Goal: Information Seeking & Learning: Learn about a topic

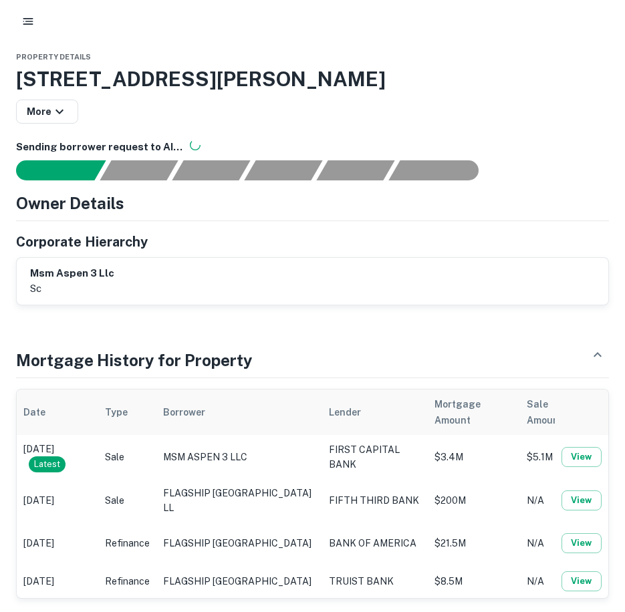
click at [21, 20] on icon "button" at bounding box center [27, 21] width 13 height 13
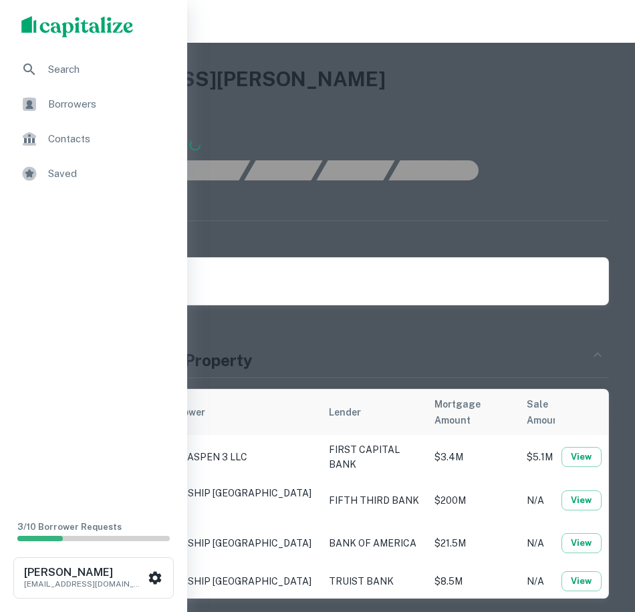
click at [66, 73] on span "Search" at bounding box center [108, 69] width 120 height 16
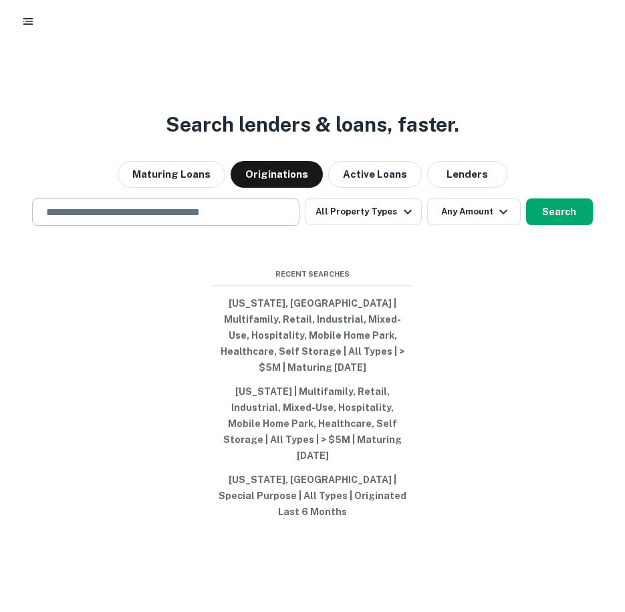
click at [247, 220] on input "text" at bounding box center [165, 212] width 255 height 15
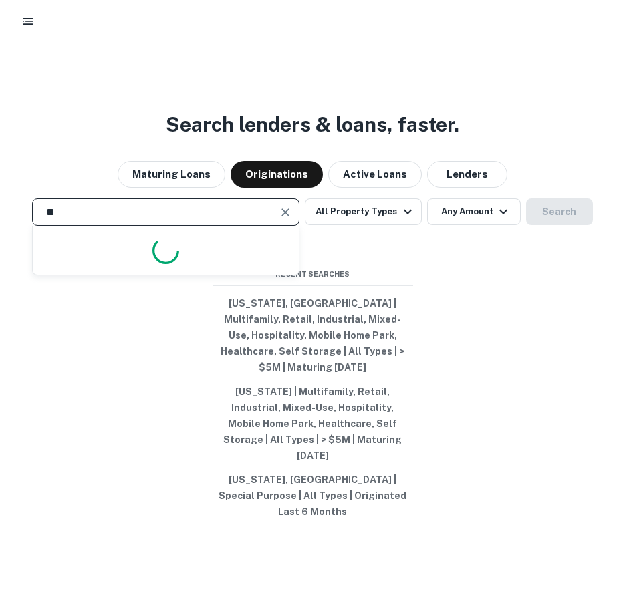
type input "*"
type input "*******"
click at [384, 225] on button "All Property Types" at bounding box center [363, 212] width 116 height 27
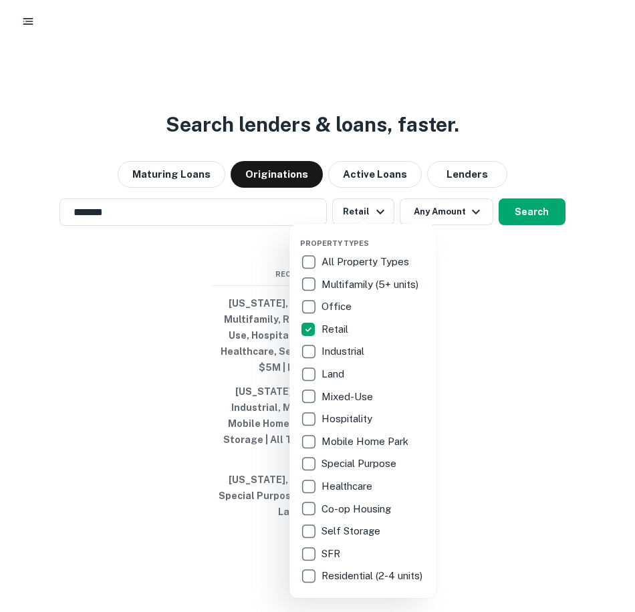
click at [532, 314] on div at bounding box center [317, 306] width 635 height 612
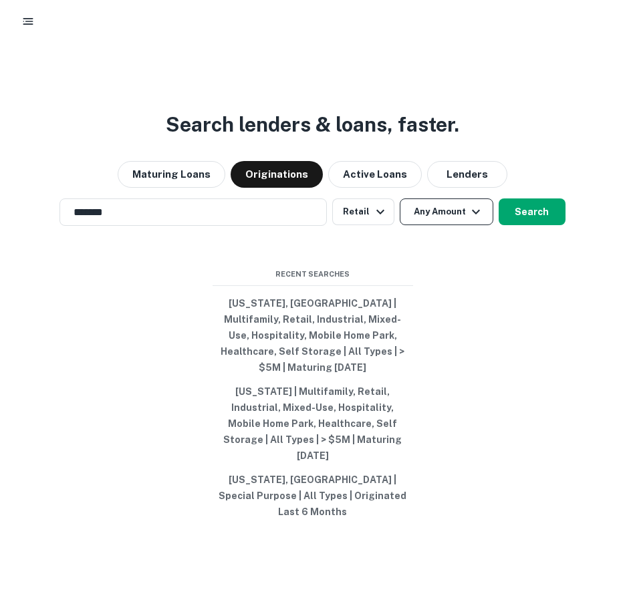
click at [475, 220] on icon "button" at bounding box center [476, 212] width 16 height 16
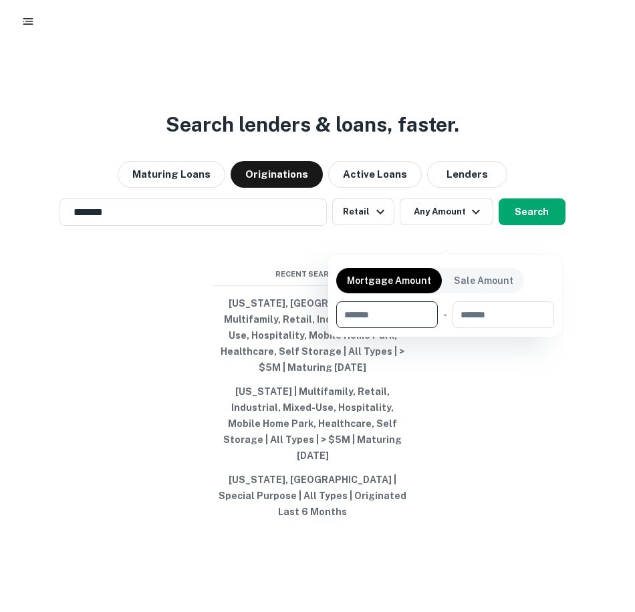
click at [412, 278] on p "Mortgage Amount" at bounding box center [389, 280] width 84 height 15
click at [396, 319] on input "number" at bounding box center [382, 314] width 92 height 27
type input "********"
click at [546, 239] on div at bounding box center [317, 306] width 635 height 612
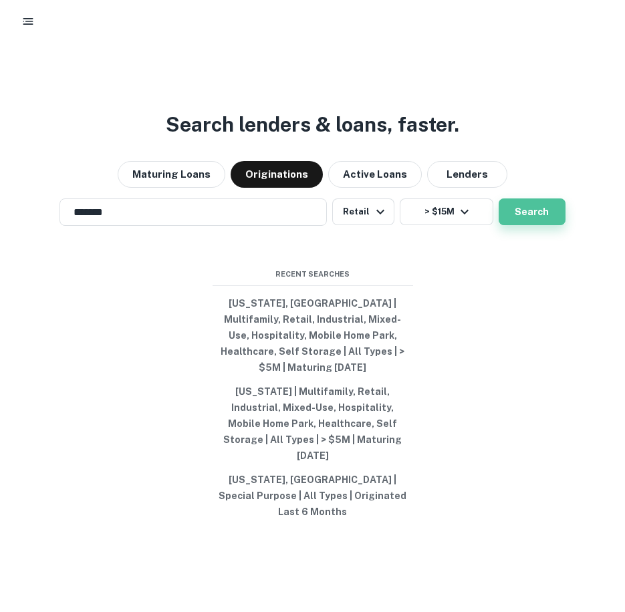
click at [538, 225] on button "Search" at bounding box center [532, 212] width 67 height 27
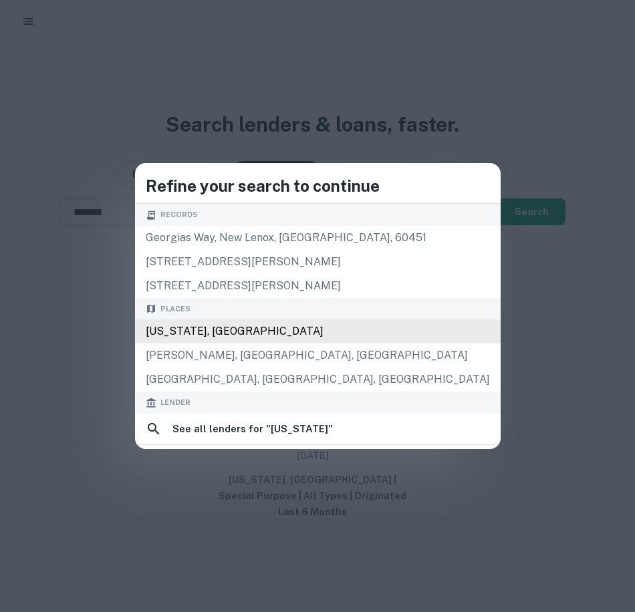
click at [257, 326] on div "[US_STATE], [GEOGRAPHIC_DATA]" at bounding box center [318, 331] width 366 height 24
type input "**********"
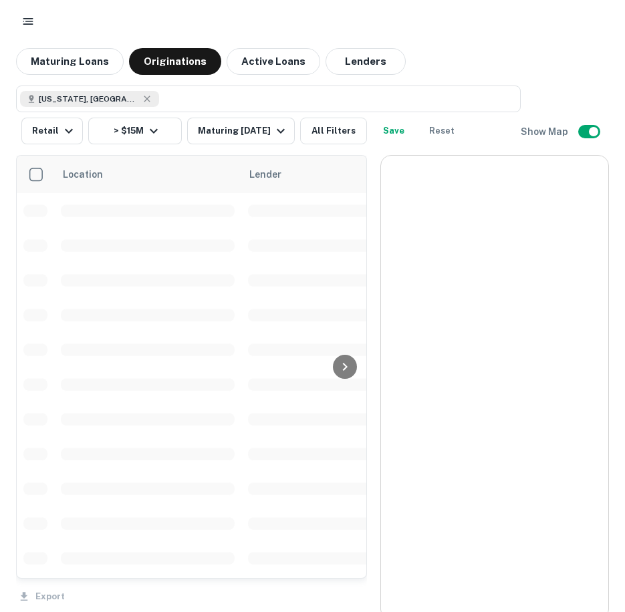
scroll to position [1116, 0]
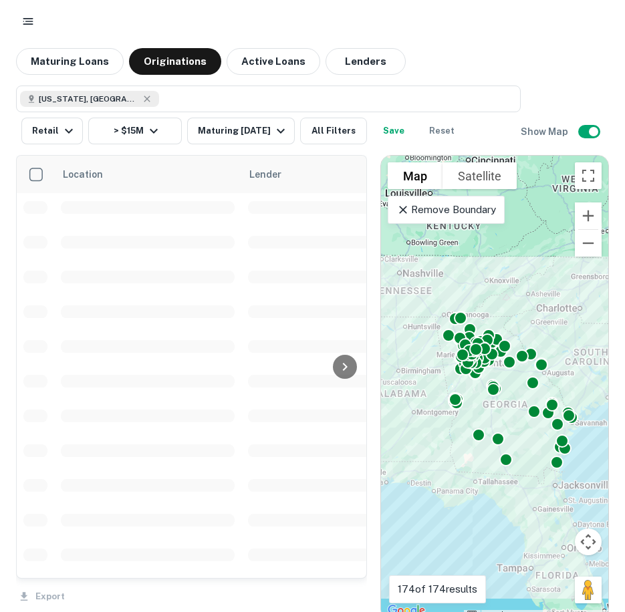
click at [446, 210] on p "Remove Boundary" at bounding box center [446, 210] width 100 height 16
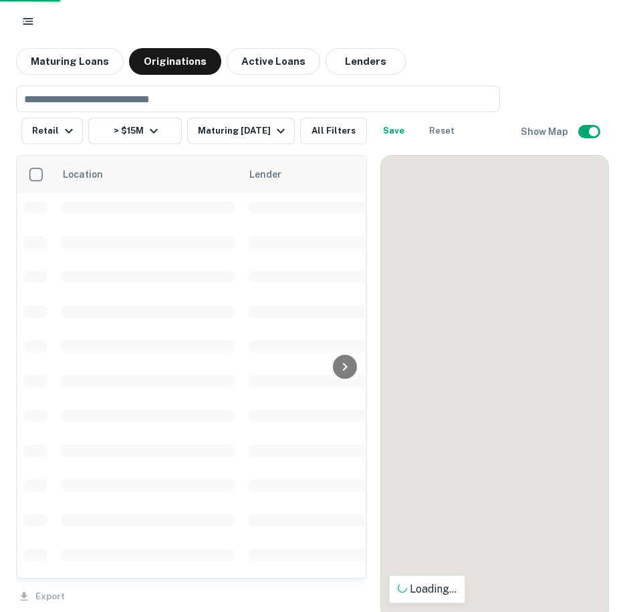
scroll to position [8, 0]
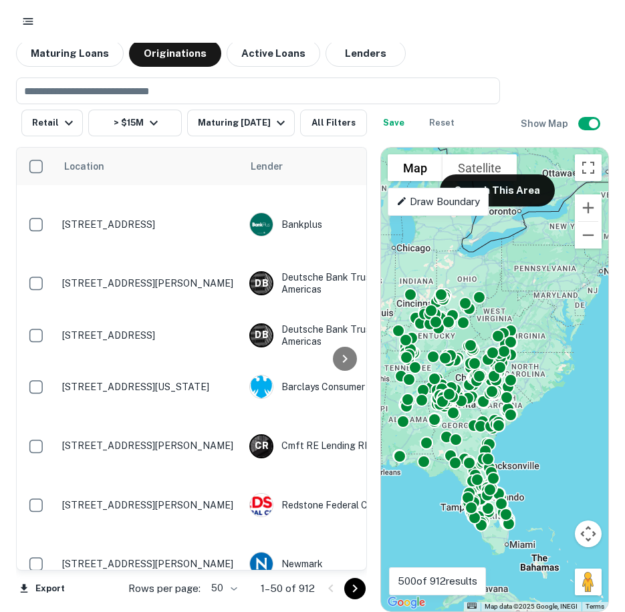
drag, startPoint x: 591, startPoint y: 344, endPoint x: 520, endPoint y: 422, distance: 105.0
click at [520, 422] on div "To activate drag with keyboard, press Alt + Enter. Once in keyboard drag state,…" at bounding box center [494, 380] width 227 height 464
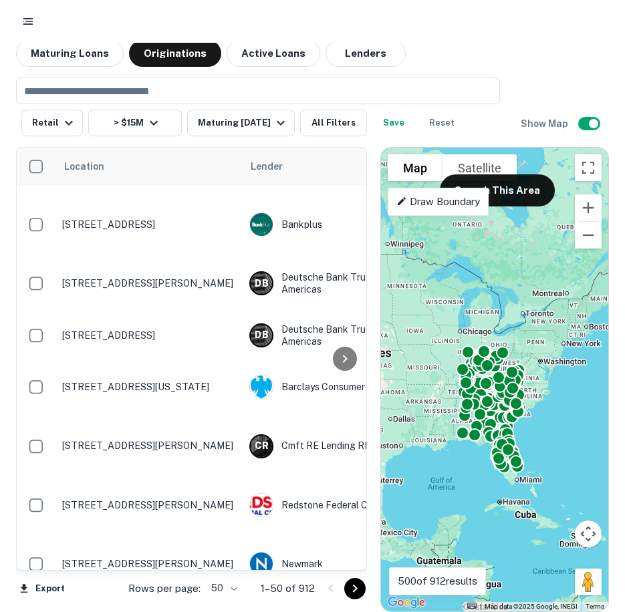
click at [442, 209] on p "Draw Boundary" at bounding box center [438, 202] width 84 height 16
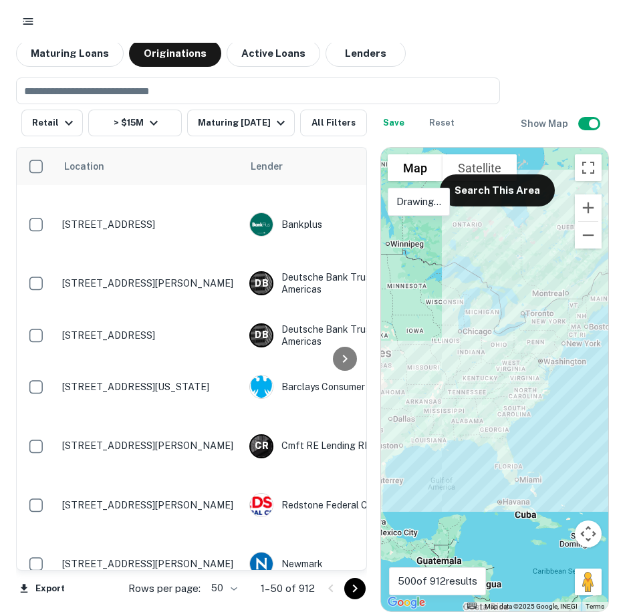
click at [575, 346] on div at bounding box center [494, 380] width 227 height 464
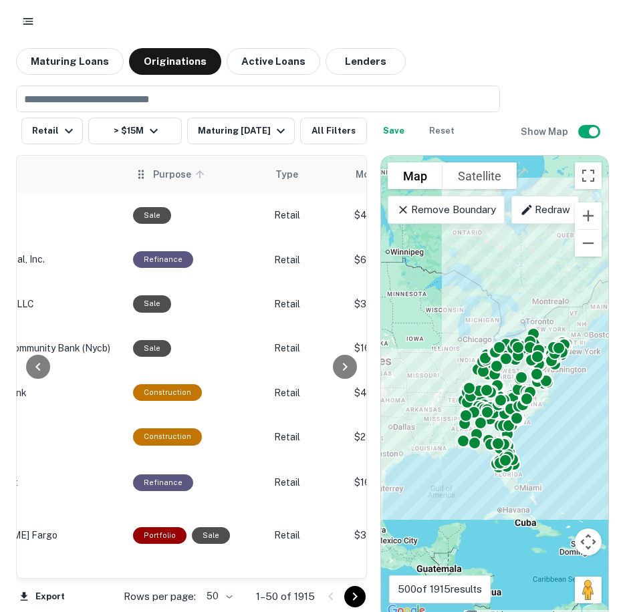
click at [153, 174] on span "Purpose" at bounding box center [180, 174] width 55 height 16
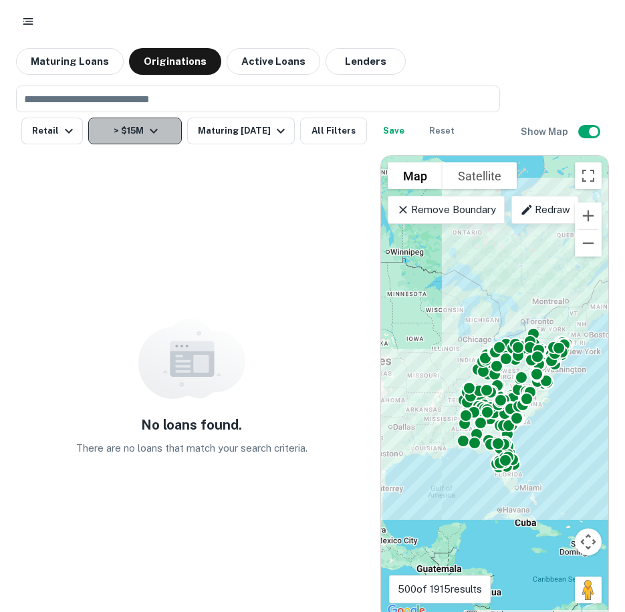
click at [146, 132] on icon "button" at bounding box center [154, 131] width 16 height 16
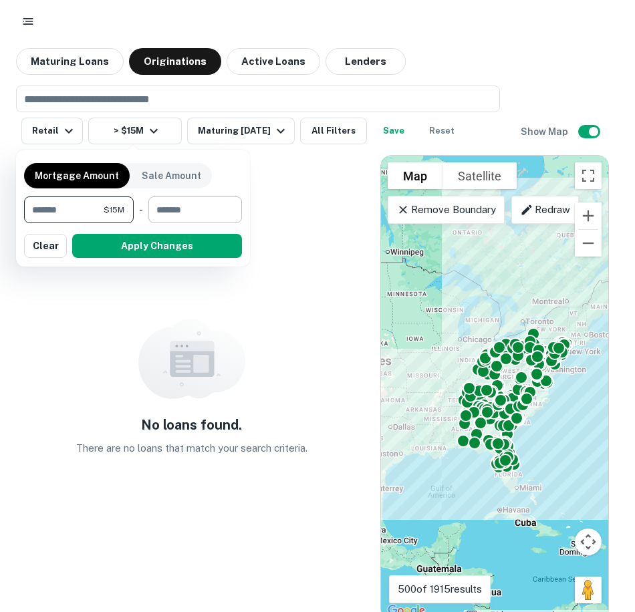
click at [198, 214] on input "number" at bounding box center [190, 210] width 84 height 27
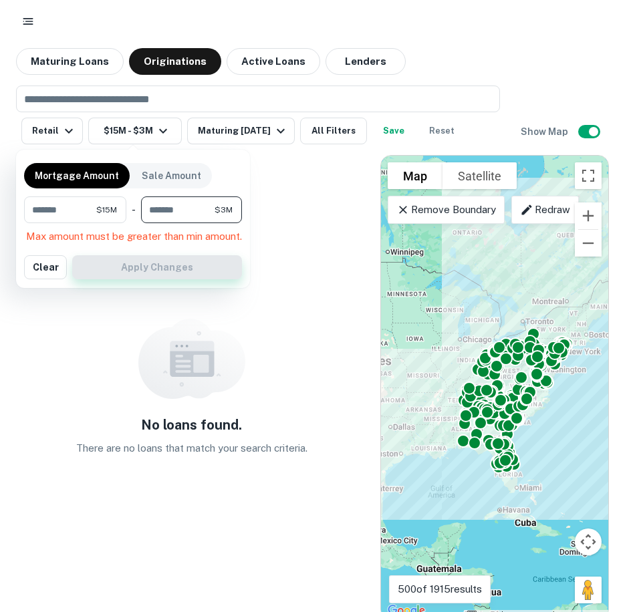
type input "********"
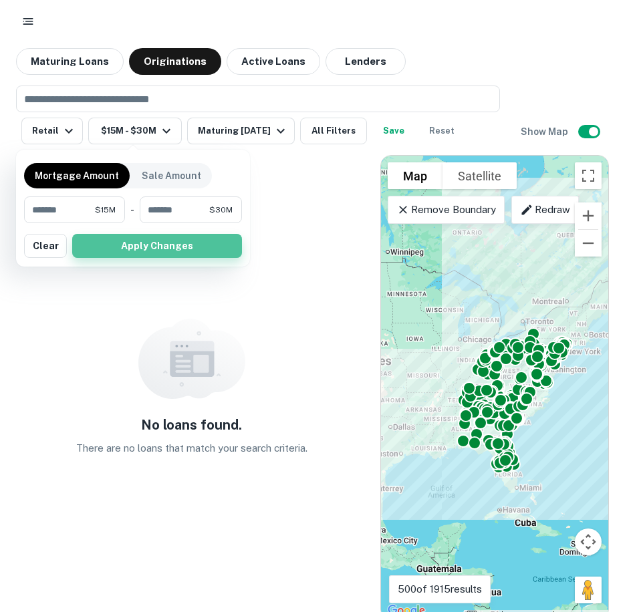
click at [169, 249] on button "Apply Changes" at bounding box center [157, 246] width 170 height 24
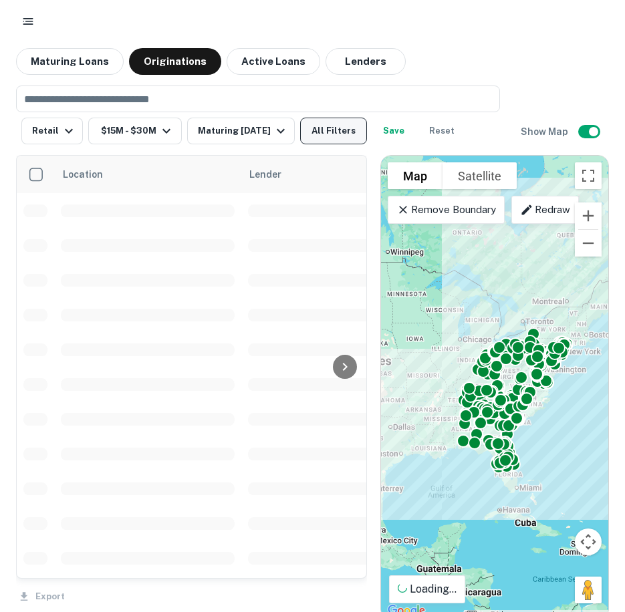
click at [328, 132] on button "All Filters" at bounding box center [333, 131] width 67 height 27
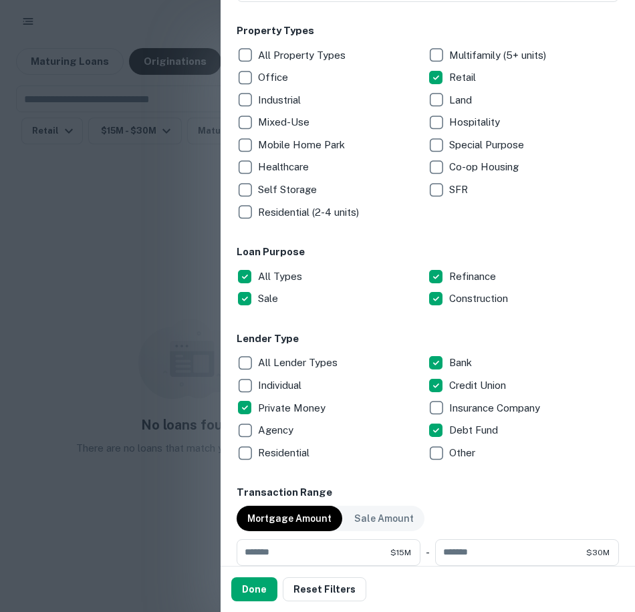
scroll to position [201, 0]
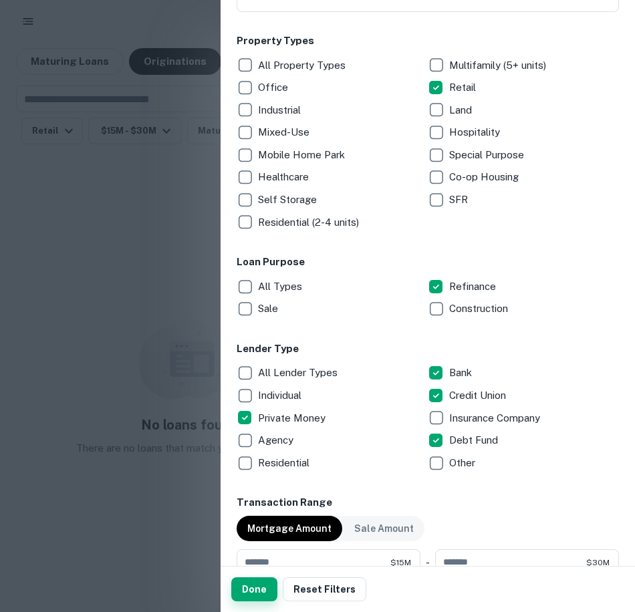
click at [243, 589] on button "Done" at bounding box center [254, 589] width 46 height 24
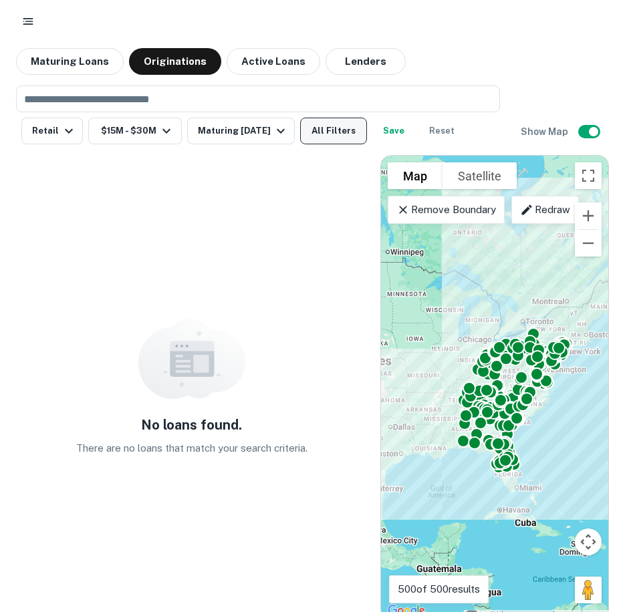
click at [334, 136] on button "All Filters" at bounding box center [333, 131] width 67 height 27
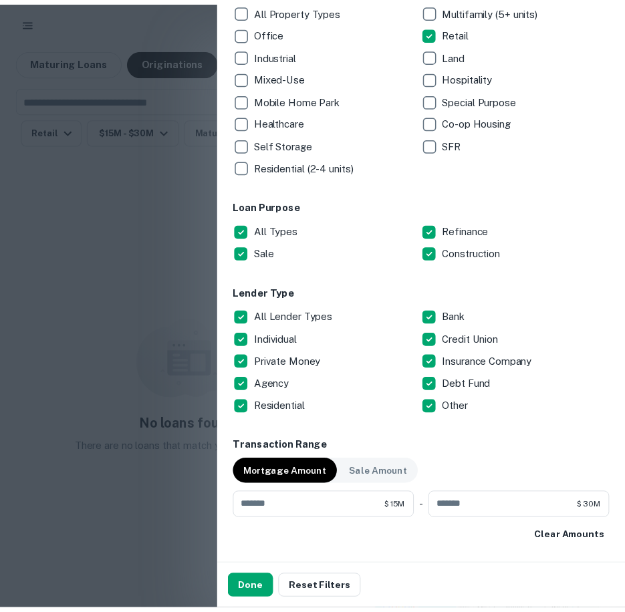
scroll to position [401, 0]
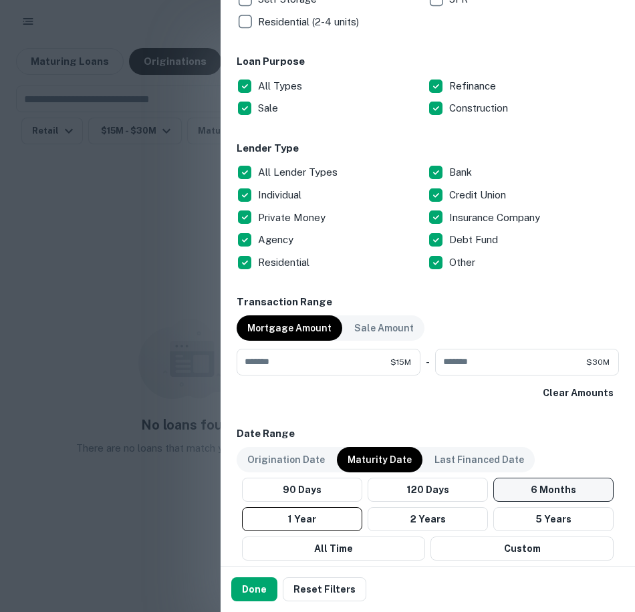
click at [530, 490] on button "6 Months" at bounding box center [553, 490] width 120 height 24
click at [248, 586] on button "Done" at bounding box center [254, 589] width 46 height 24
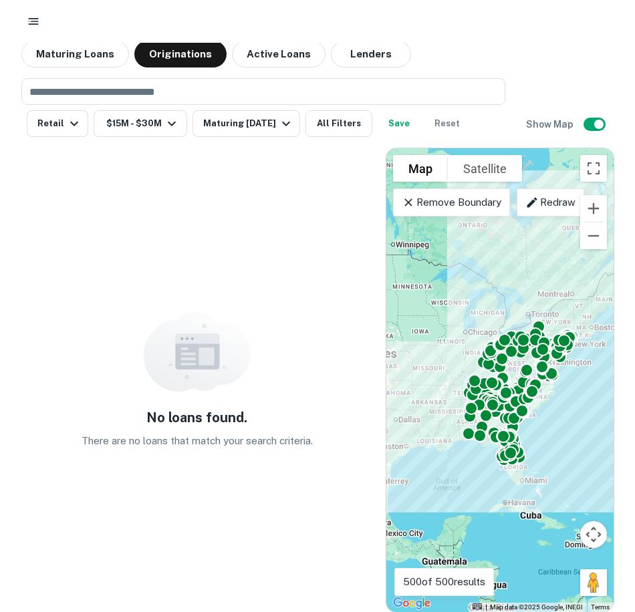
scroll to position [8, 0]
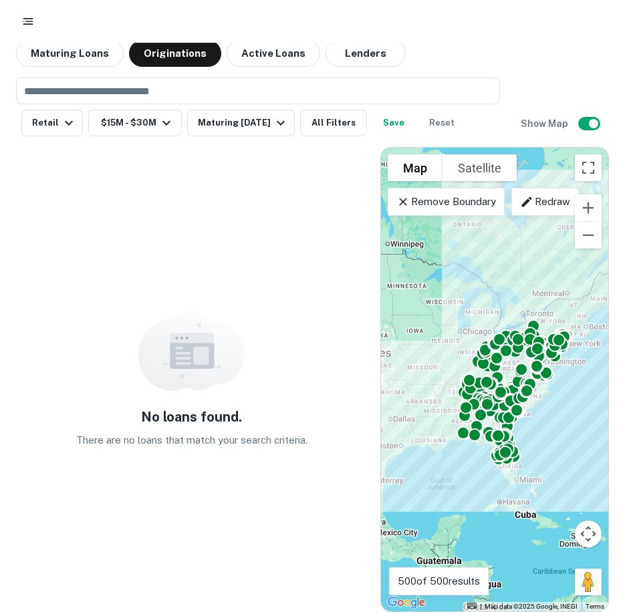
click at [510, 404] on div at bounding box center [516, 410] width 13 height 13
click at [527, 382] on div at bounding box center [526, 389] width 19 height 19
click at [347, 120] on button "All Filters" at bounding box center [333, 123] width 67 height 27
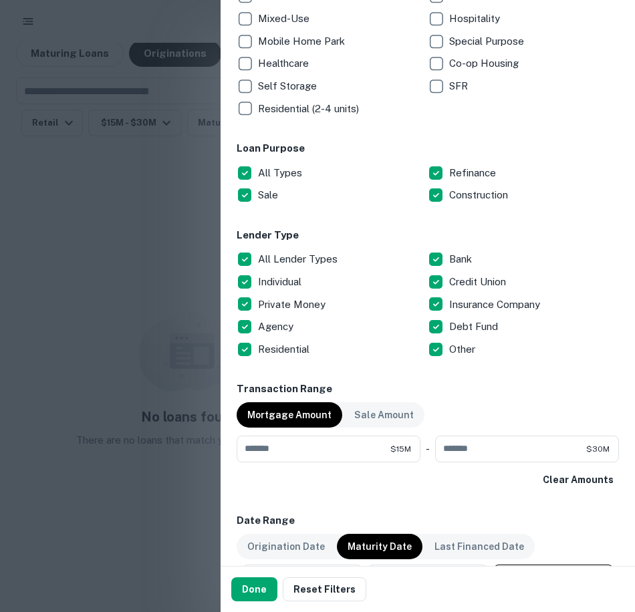
scroll to position [401, 0]
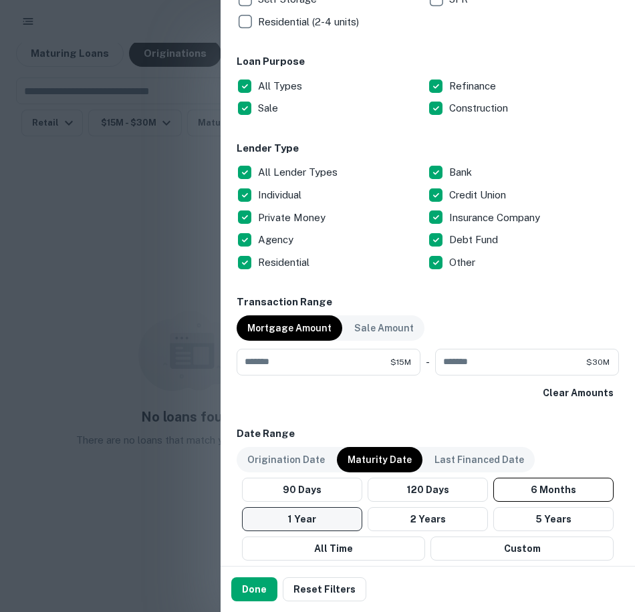
click at [329, 521] on button "1 Year" at bounding box center [302, 519] width 120 height 24
click at [296, 459] on p "Origination Date" at bounding box center [286, 460] width 78 height 15
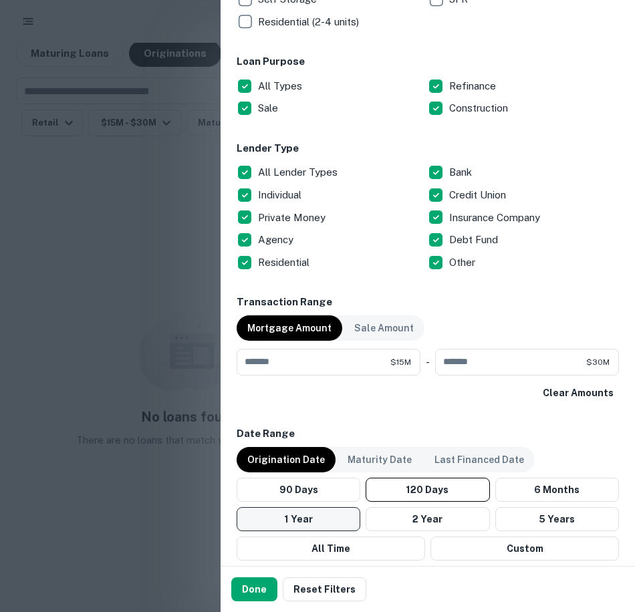
click at [309, 523] on button "1 Year" at bounding box center [299, 519] width 124 height 24
click at [247, 584] on button "Done" at bounding box center [254, 589] width 46 height 24
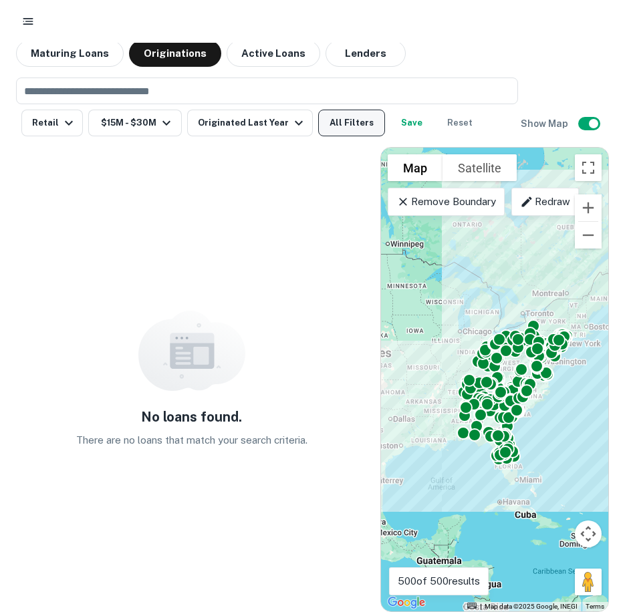
click at [336, 120] on button "All Filters" at bounding box center [351, 123] width 67 height 27
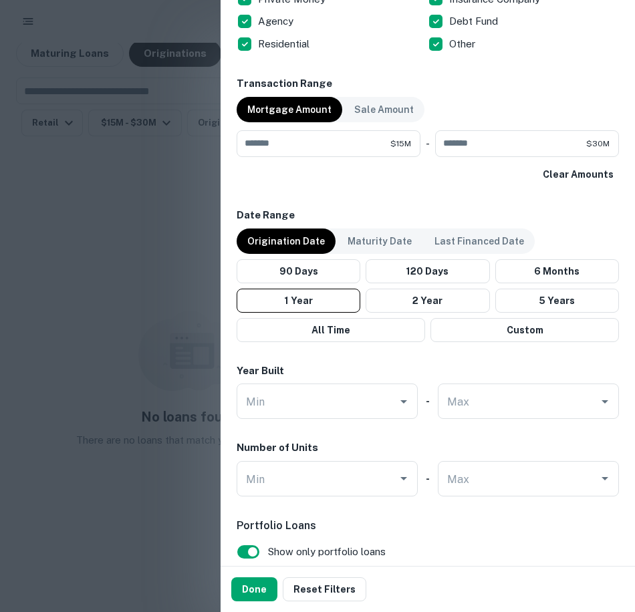
scroll to position [563, 0]
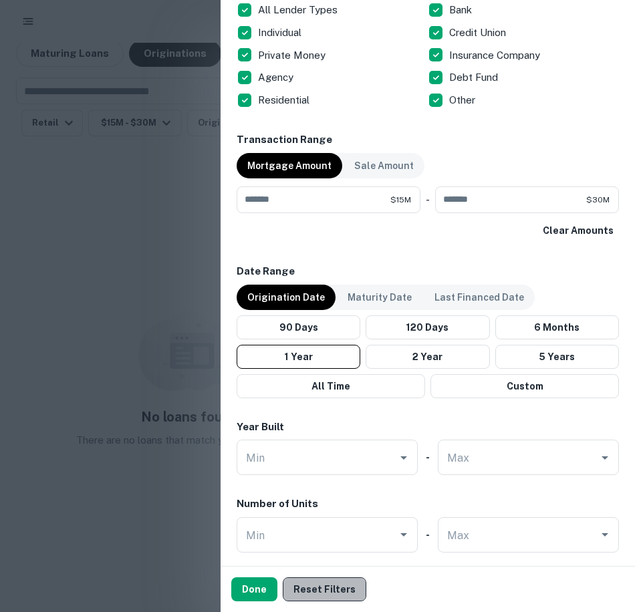
click at [328, 586] on button "Reset Filters" at bounding box center [325, 589] width 84 height 24
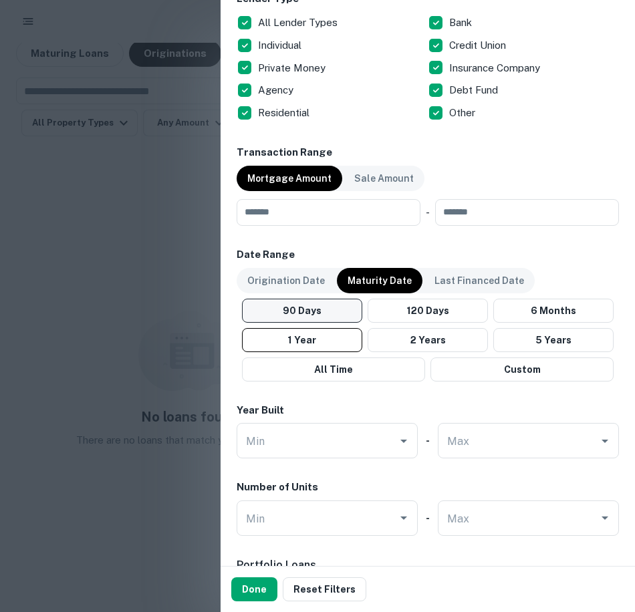
scroll to position [467, 0]
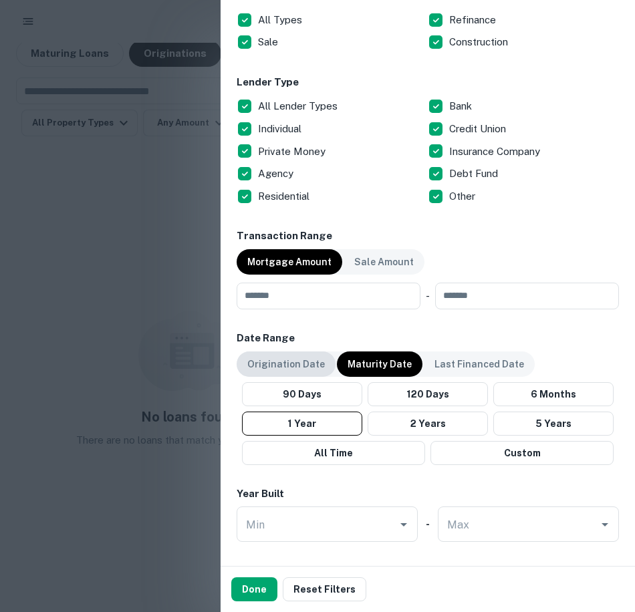
click at [299, 369] on p "Origination Date" at bounding box center [286, 364] width 78 height 15
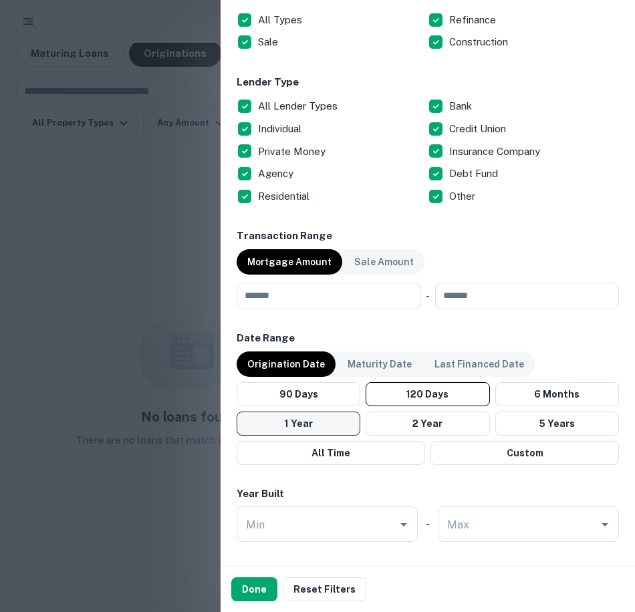
click at [279, 422] on button "1 Year" at bounding box center [299, 424] width 124 height 24
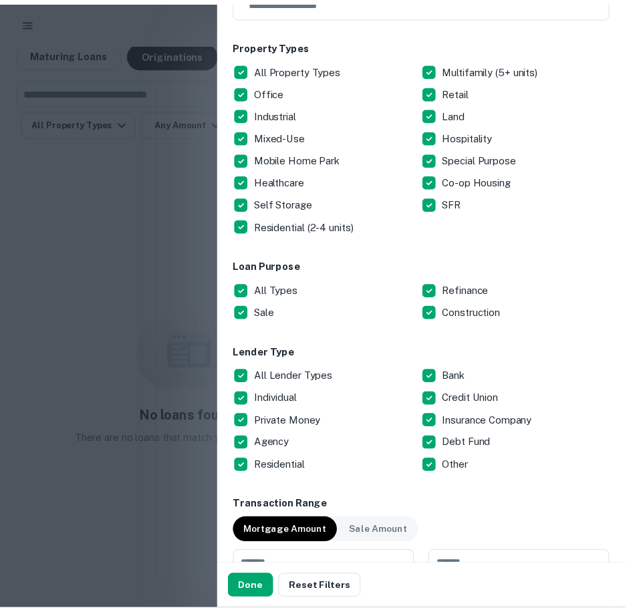
scroll to position [66, 0]
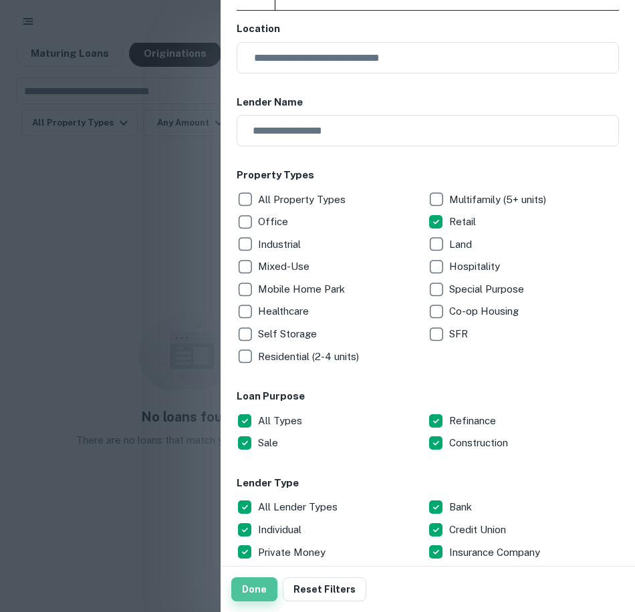
click at [249, 590] on button "Done" at bounding box center [254, 589] width 46 height 24
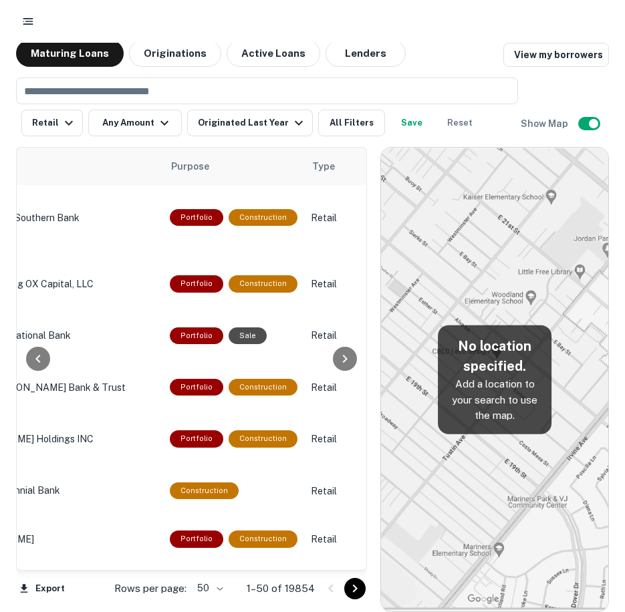
scroll to position [2019, 701]
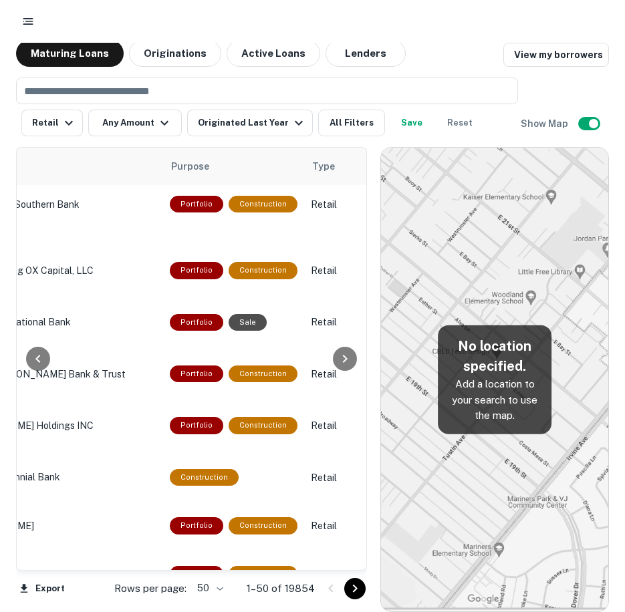
click at [359, 588] on icon "Go to next page" at bounding box center [355, 589] width 16 height 16
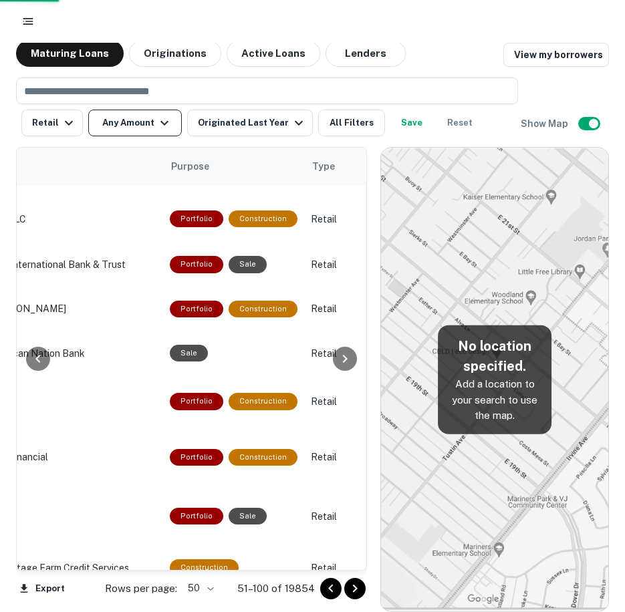
click at [160, 118] on icon "button" at bounding box center [164, 123] width 16 height 16
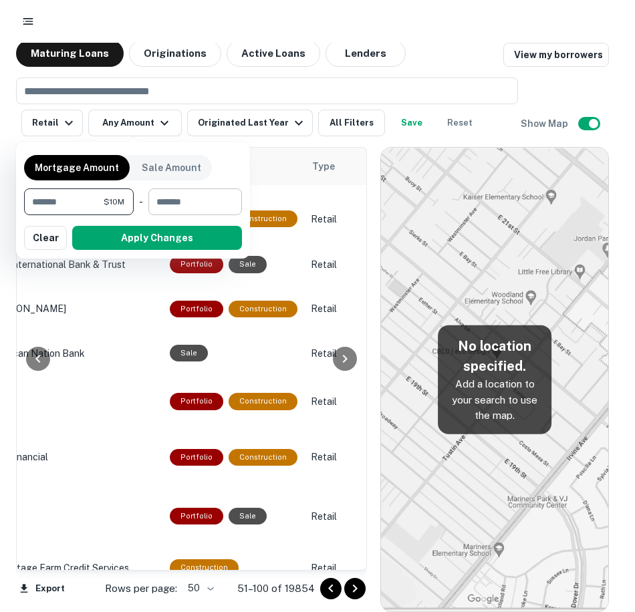
type input "********"
click at [193, 195] on input "number" at bounding box center [190, 201] width 84 height 27
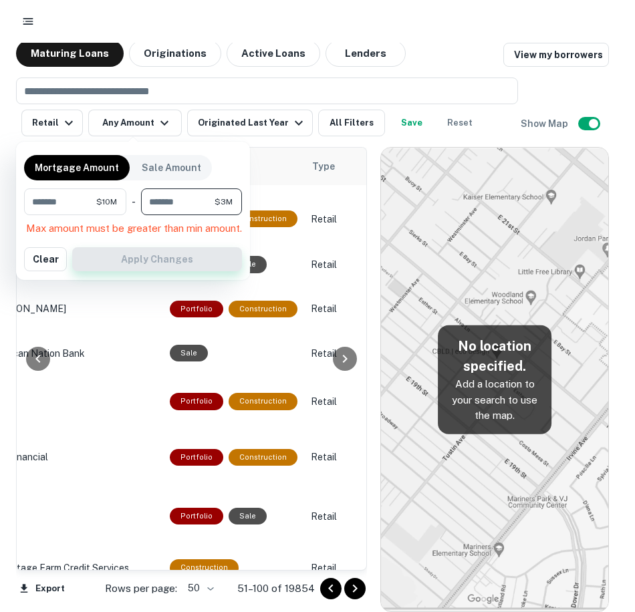
type input "********"
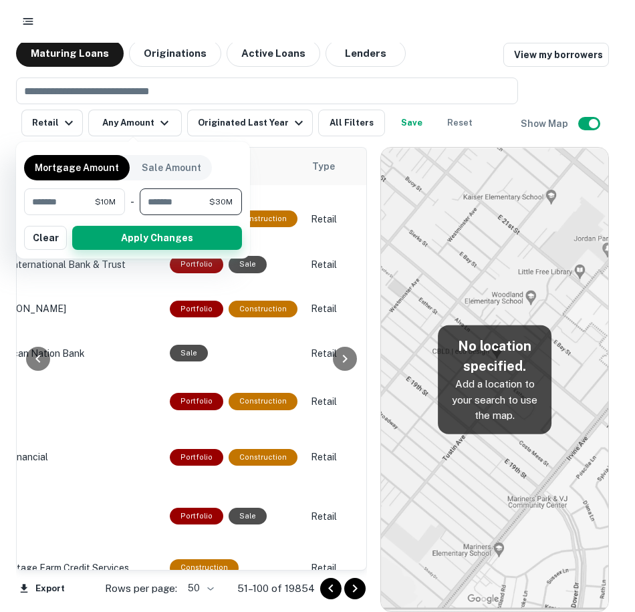
click at [164, 245] on button "Apply Changes" at bounding box center [157, 238] width 170 height 24
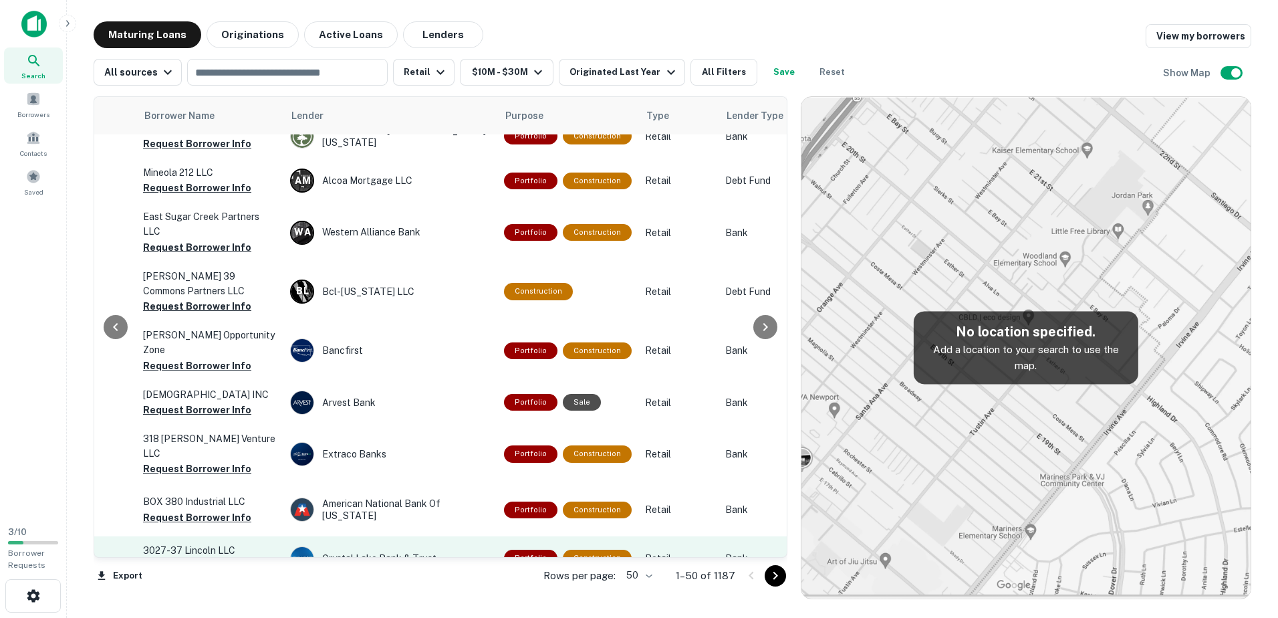
scroll to position [2007, 442]
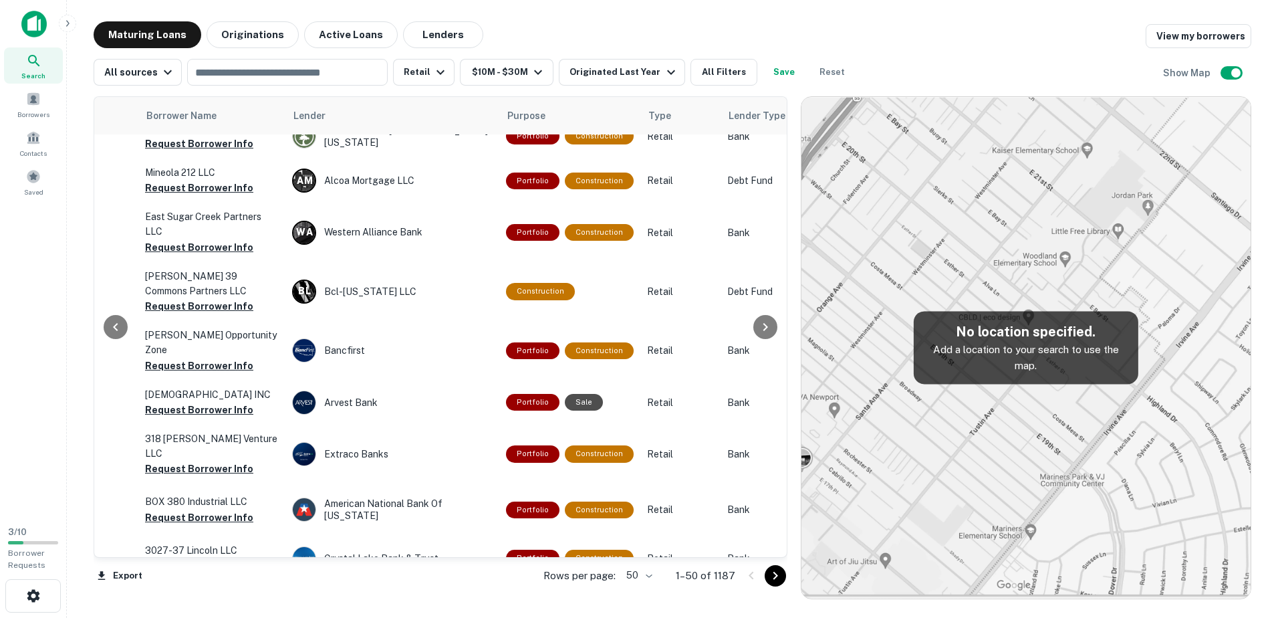
click at [624, 574] on icon "Go to next page" at bounding box center [775, 575] width 5 height 8
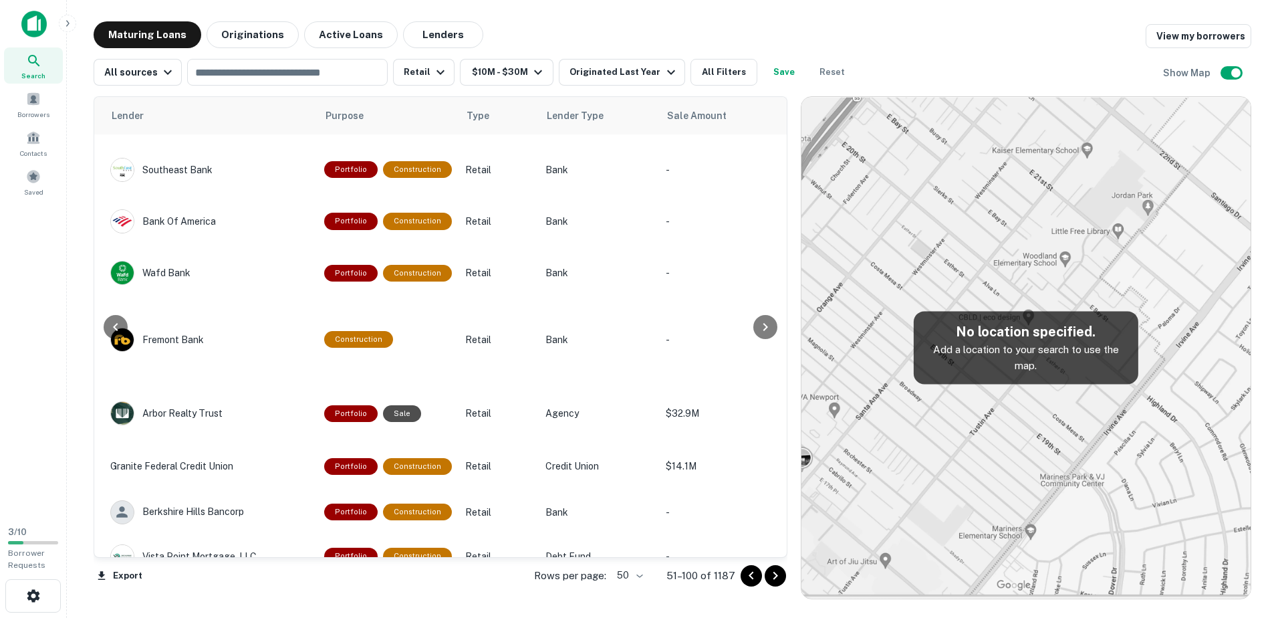
scroll to position [2045, 624]
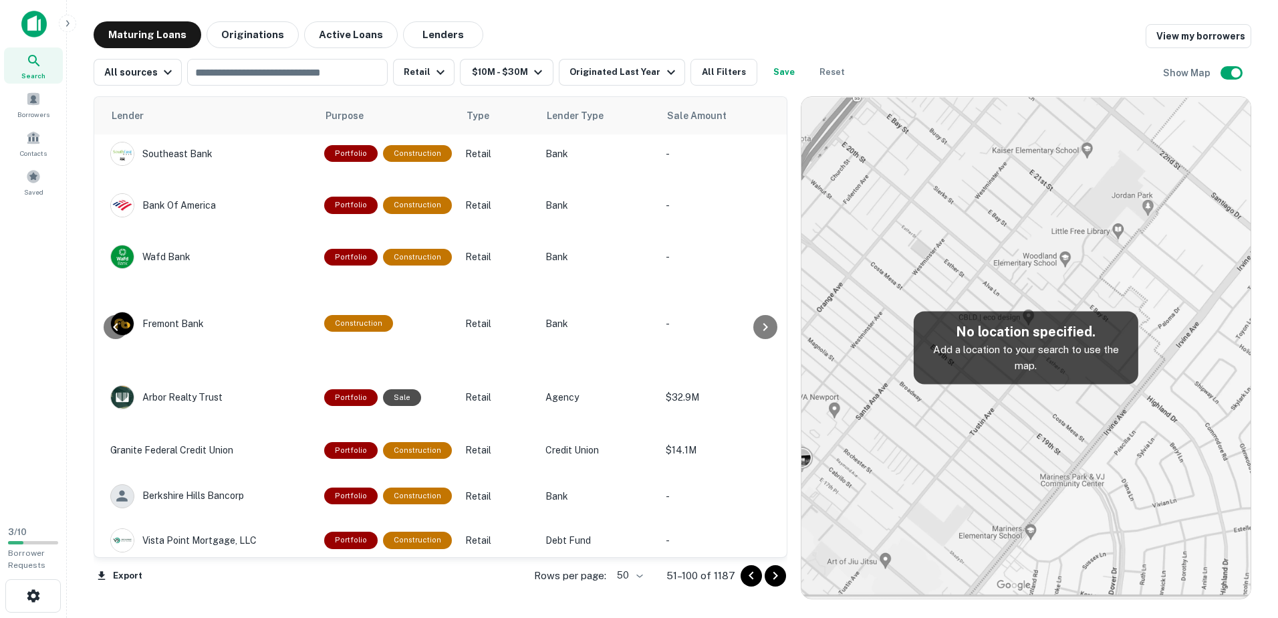
click at [624, 576] on icon "Go to next page" at bounding box center [775, 575] width 16 height 16
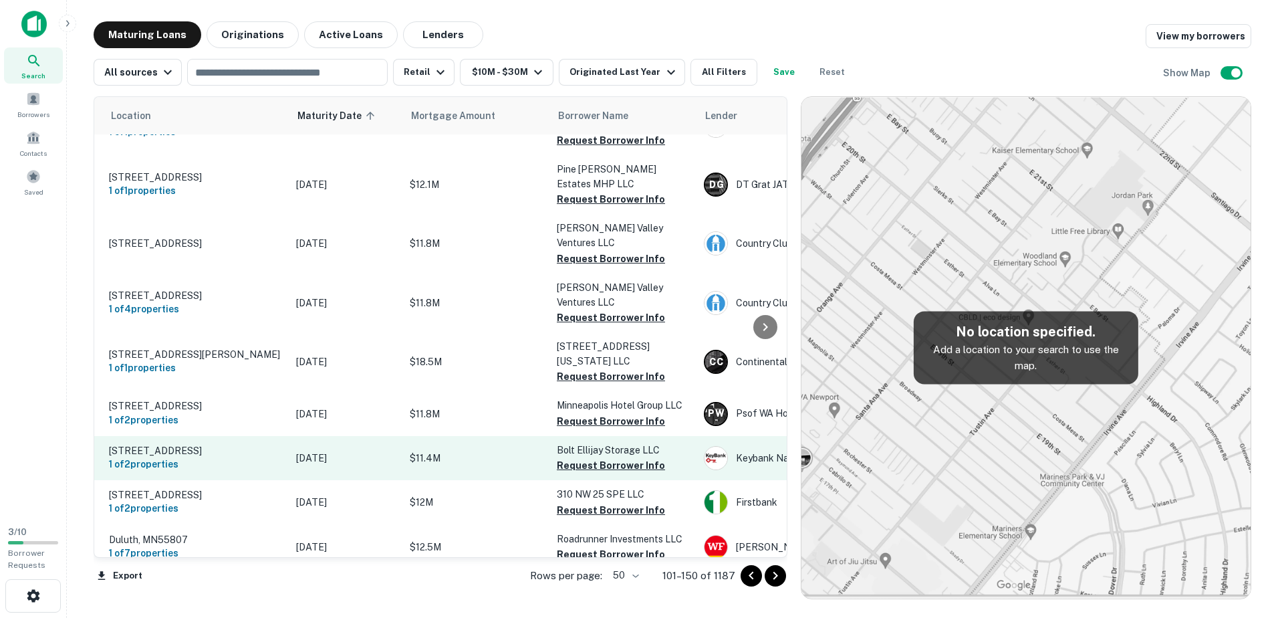
scroll to position [1658, 563]
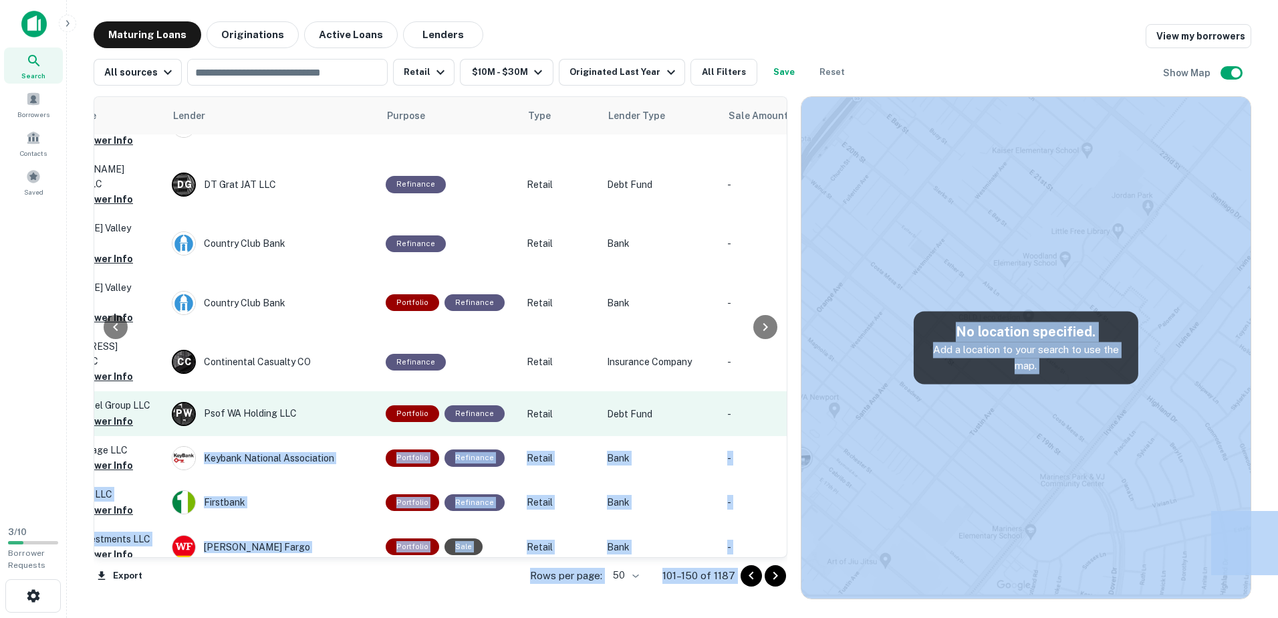
drag, startPoint x: 432, startPoint y: 551, endPoint x: 298, endPoint y: 418, distance: 188.6
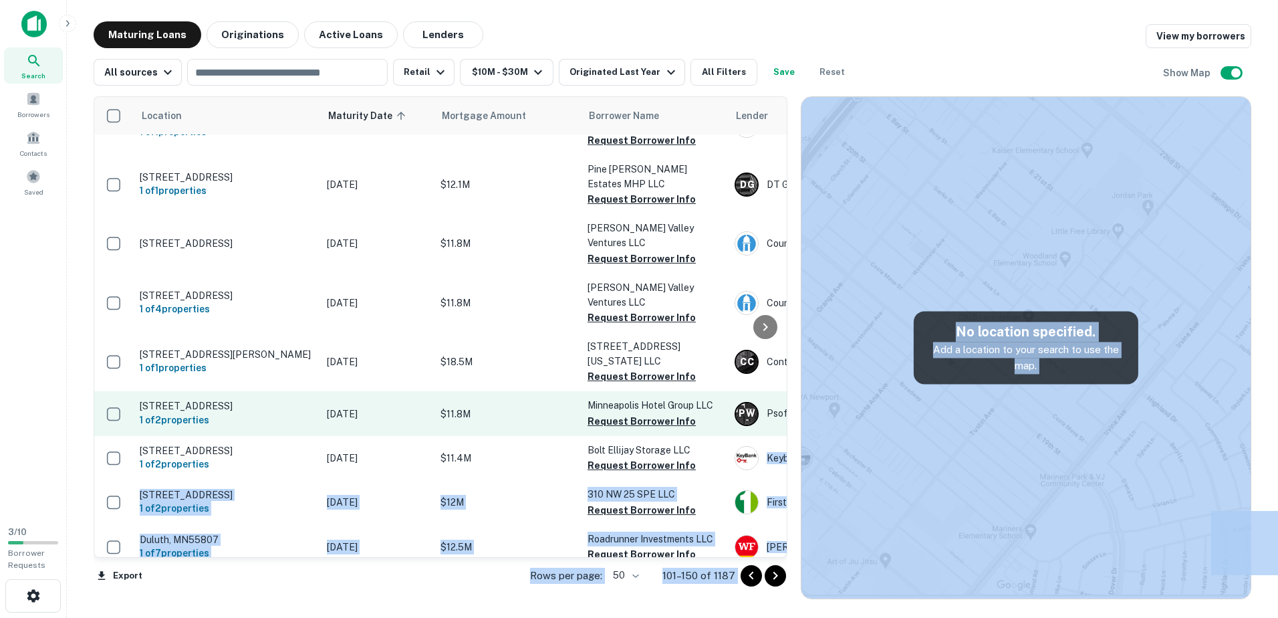
drag, startPoint x: 299, startPoint y: 416, endPoint x: 331, endPoint y: 402, distance: 34.4
click at [331, 406] on p "[DATE]" at bounding box center [377, 413] width 100 height 15
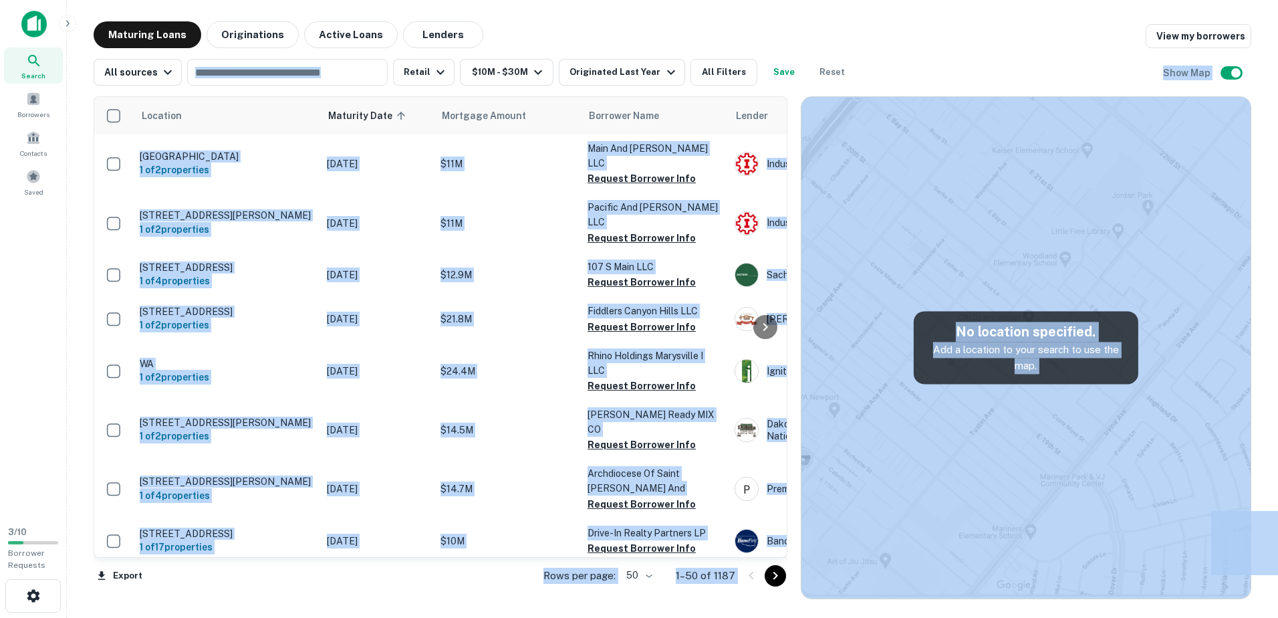
scroll to position [1658, 0]
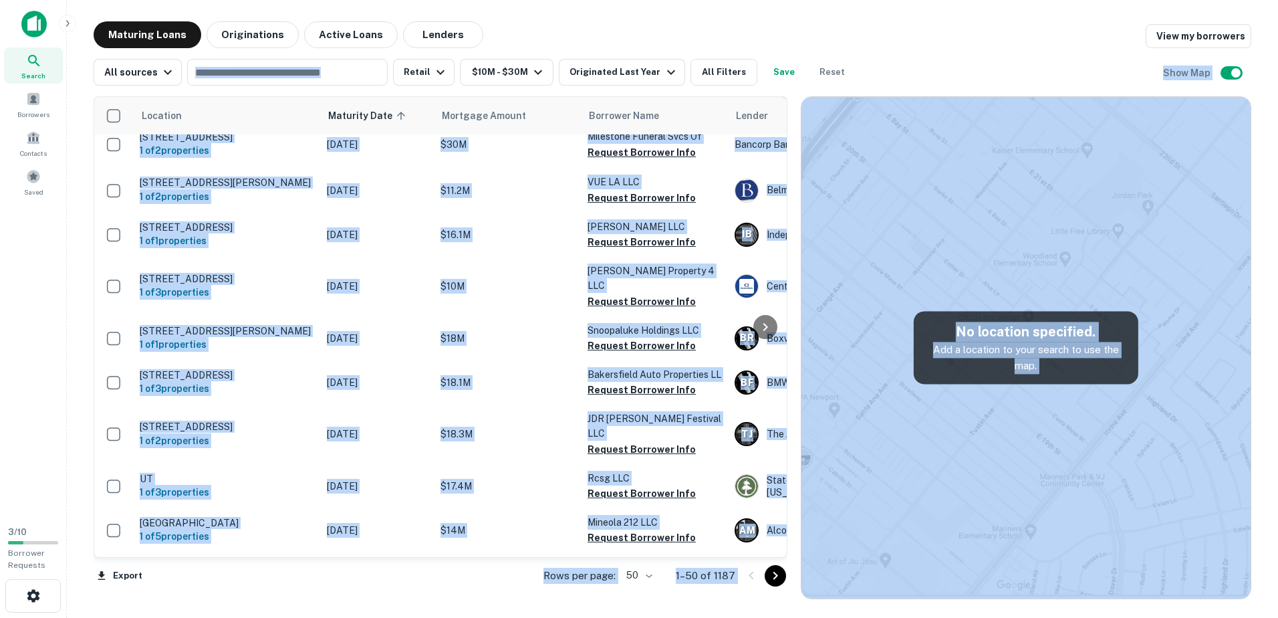
click at [454, 606] on main "Maturing Loans Originations Active Loans Lenders View my borrowers All sources …" at bounding box center [672, 309] width 1211 height 618
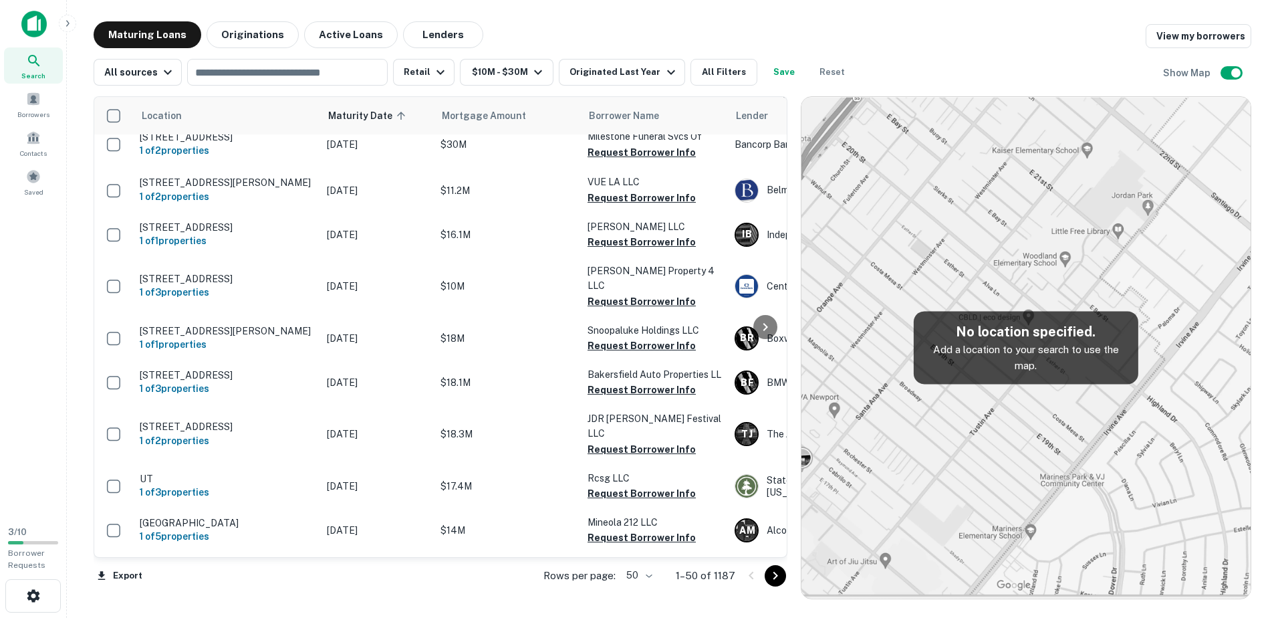
click at [624, 579] on icon "Go to next page" at bounding box center [775, 575] width 16 height 16
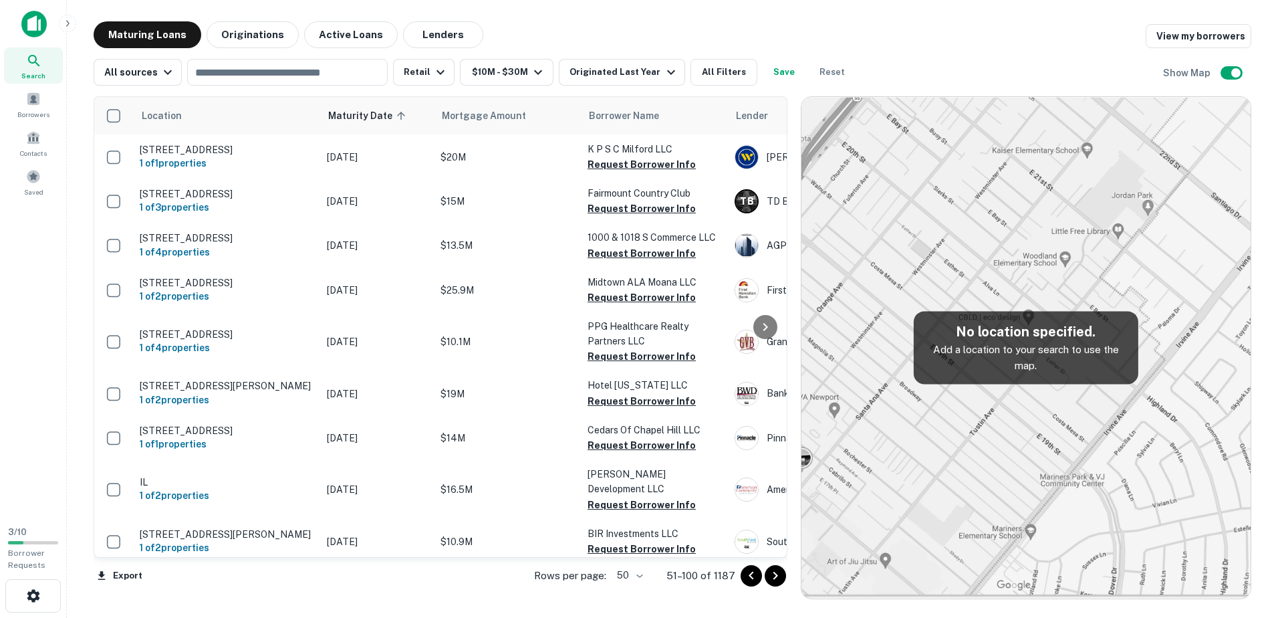
drag, startPoint x: 776, startPoint y: 577, endPoint x: 598, endPoint y: 571, distance: 178.6
click at [624, 577] on icon "Go to next page" at bounding box center [775, 575] width 16 height 16
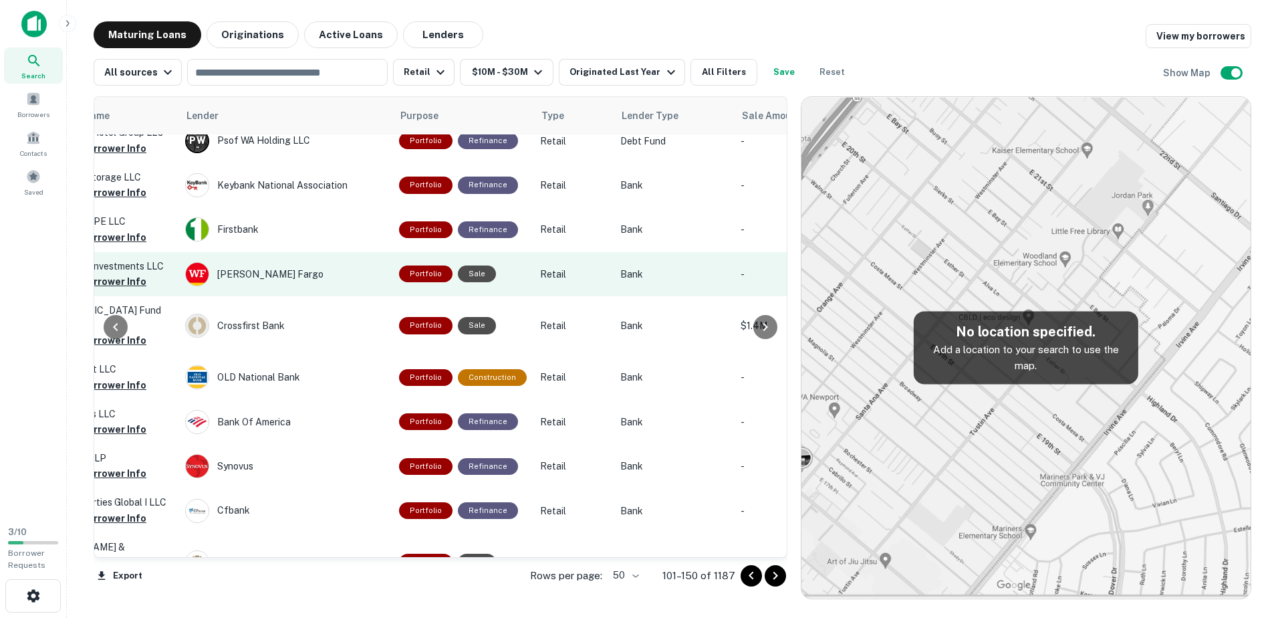
scroll to position [1992, 549]
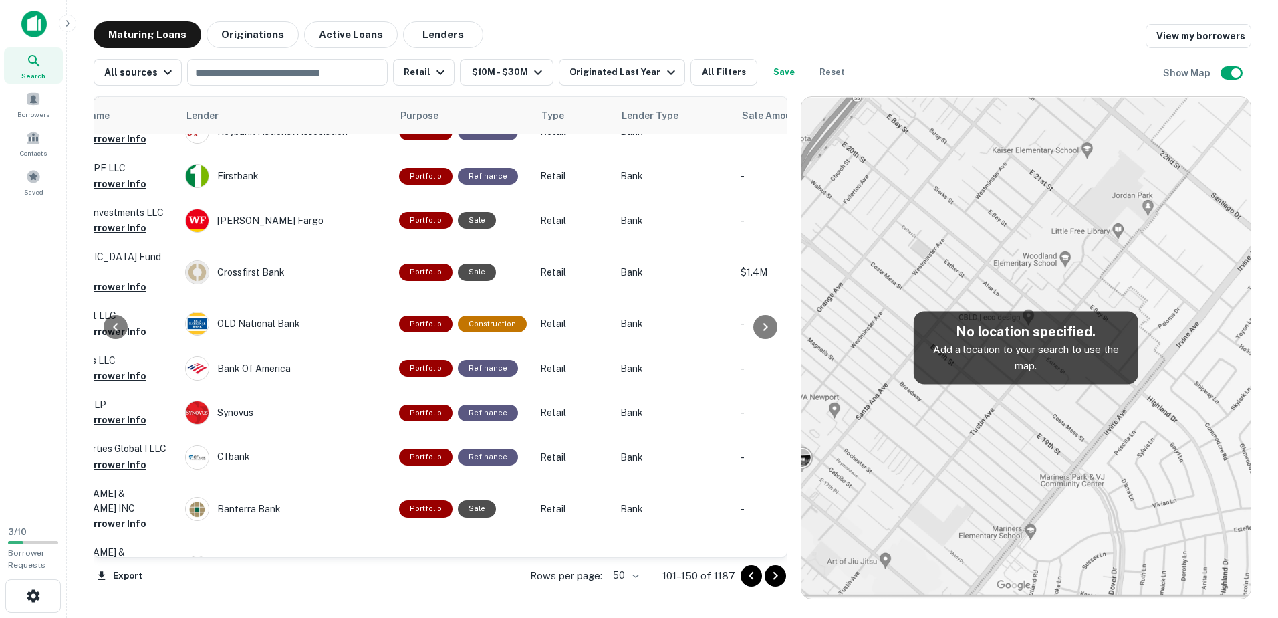
drag, startPoint x: 777, startPoint y: 572, endPoint x: 735, endPoint y: 549, distance: 47.3
click at [624, 572] on icon "Go to next page" at bounding box center [775, 575] width 16 height 16
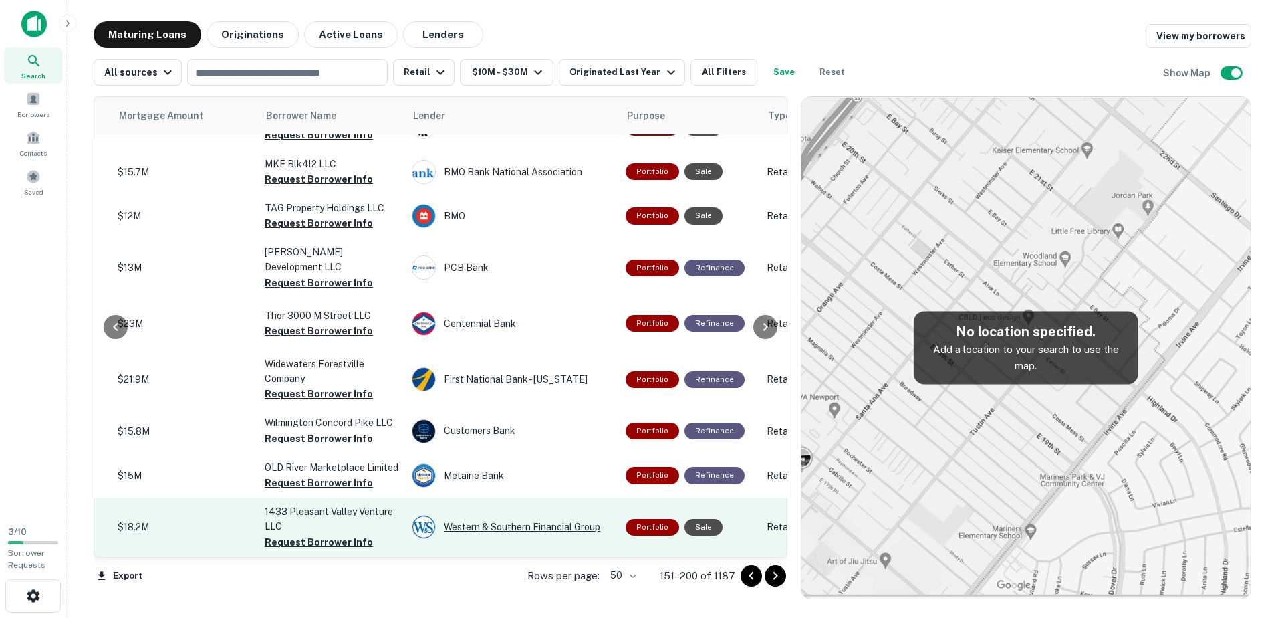
scroll to position [2078, 323]
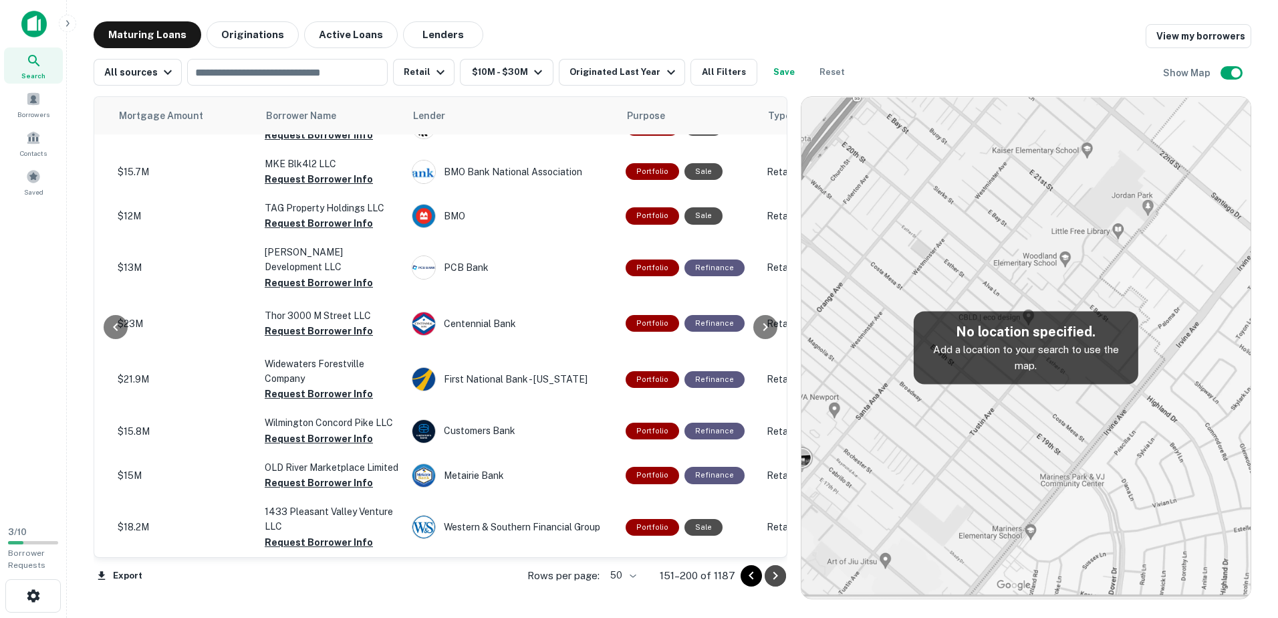
click at [624, 575] on icon "Go to next page" at bounding box center [775, 575] width 16 height 16
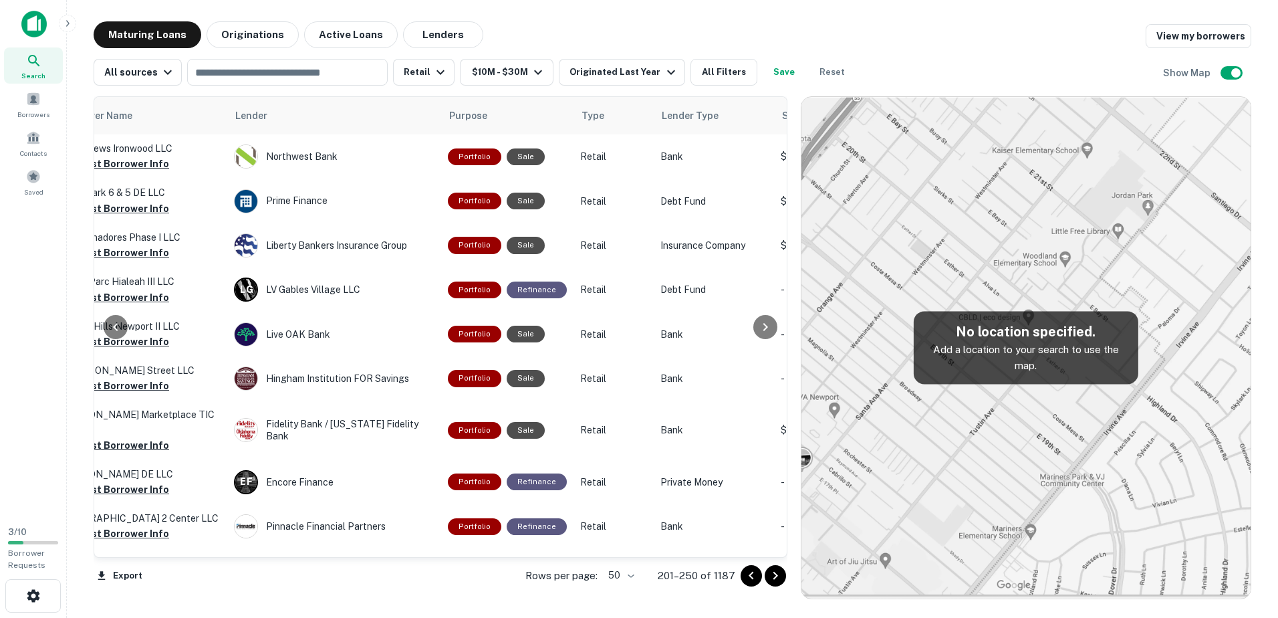
scroll to position [0, 531]
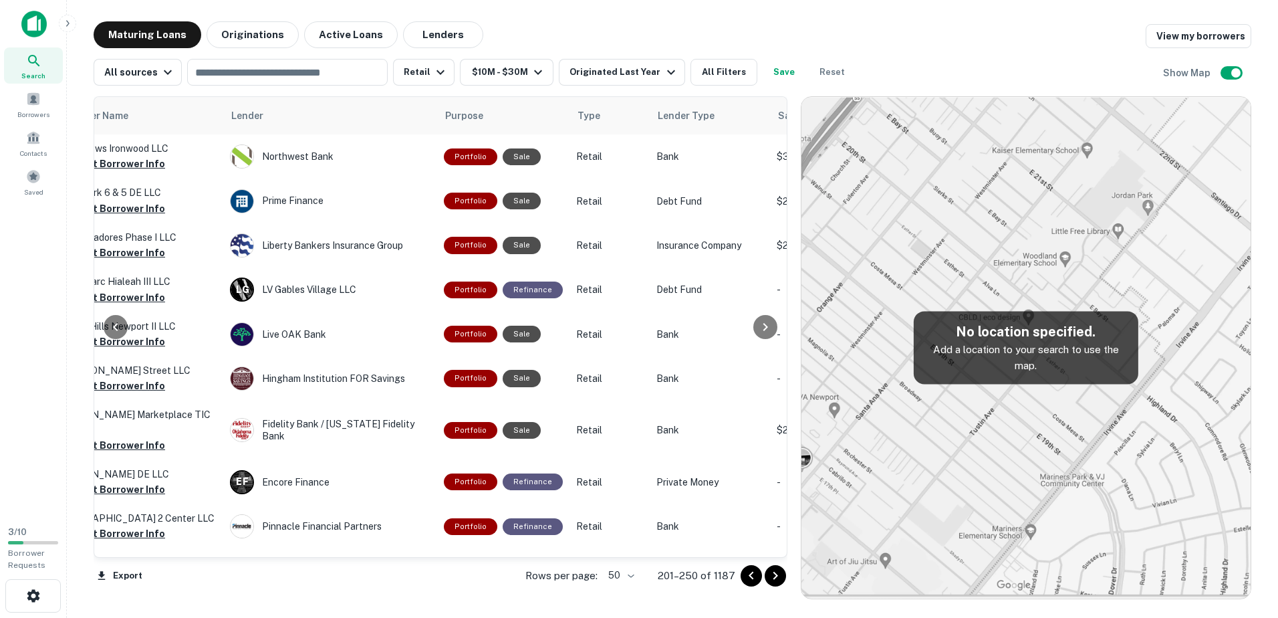
click at [624, 579] on icon "Go to next page" at bounding box center [775, 575] width 16 height 16
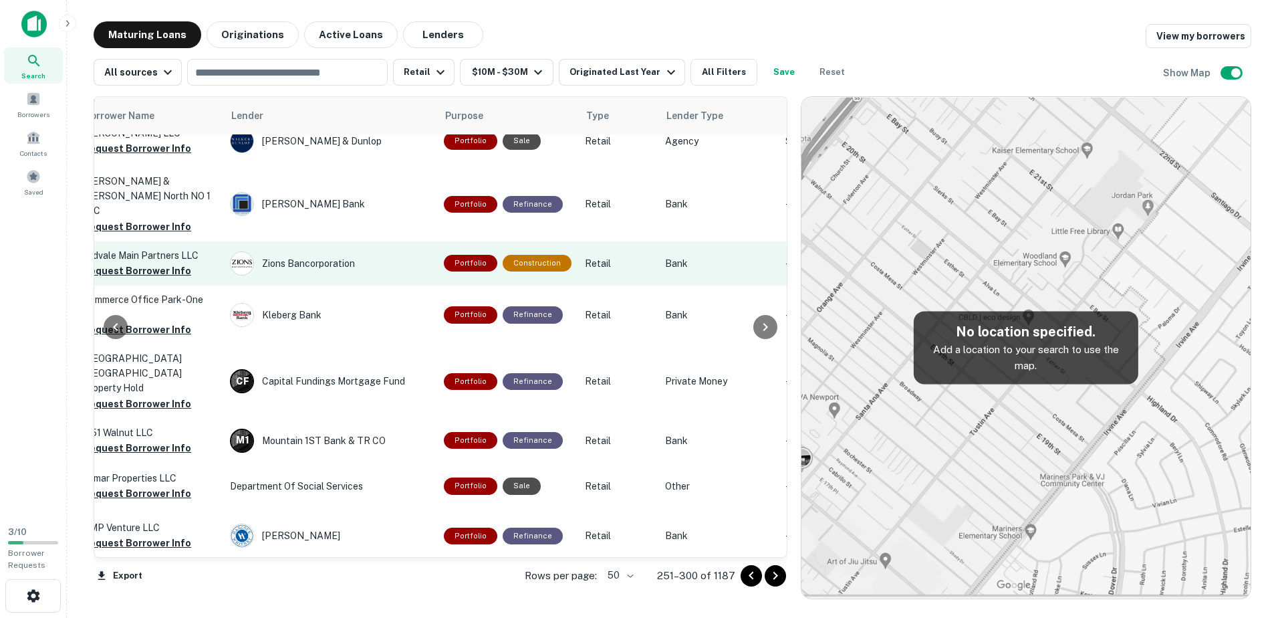
scroll to position [1337, 505]
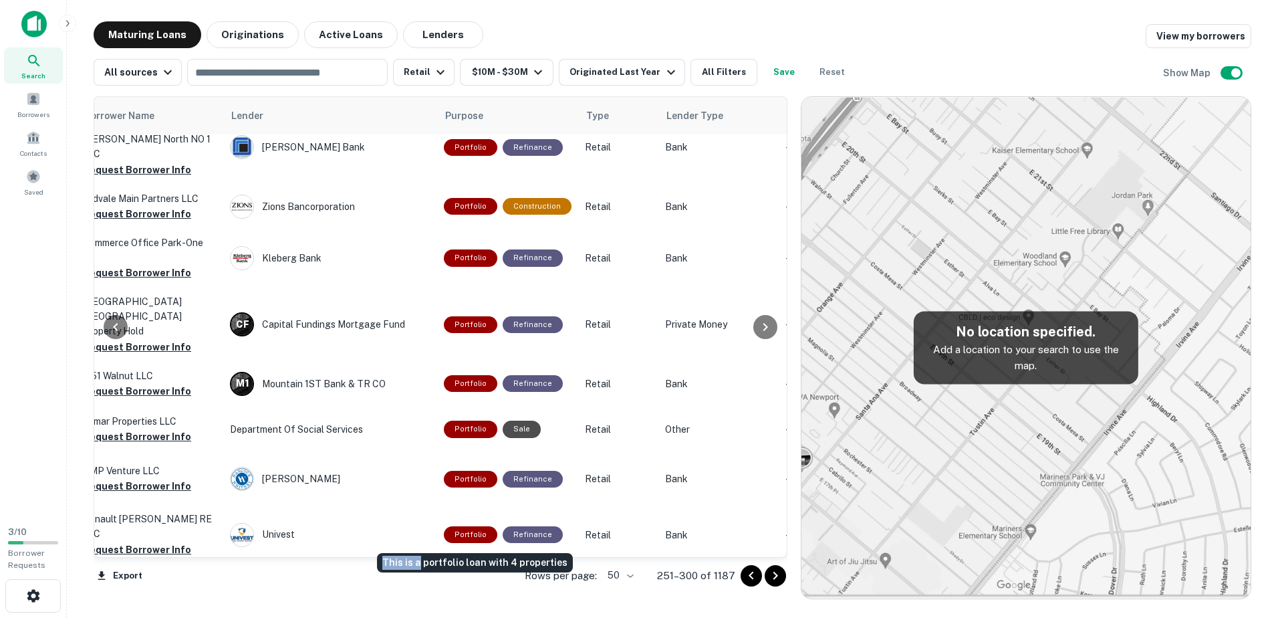
drag, startPoint x: 416, startPoint y: 551, endPoint x: 347, endPoint y: 553, distance: 69.5
click at [354, 555] on body "Search Borrowers Contacts Saved 3 / 10 Borrower Requests Maturing Loans Origina…" at bounding box center [639, 309] width 1278 height 618
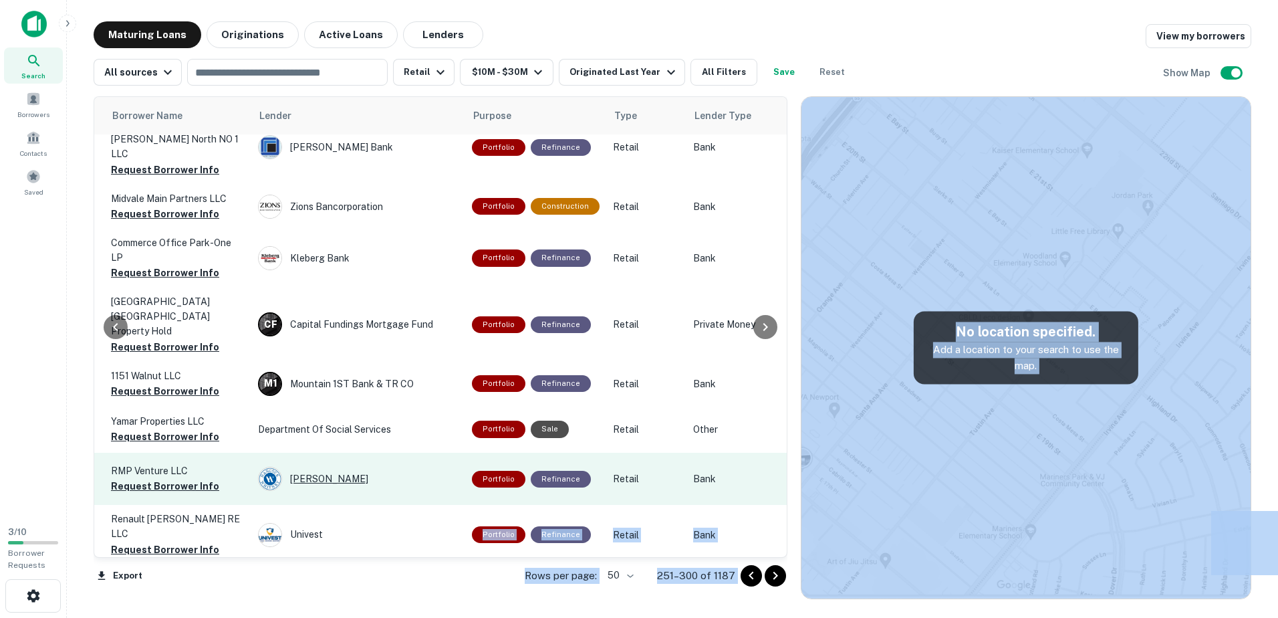
scroll to position [1337, 479]
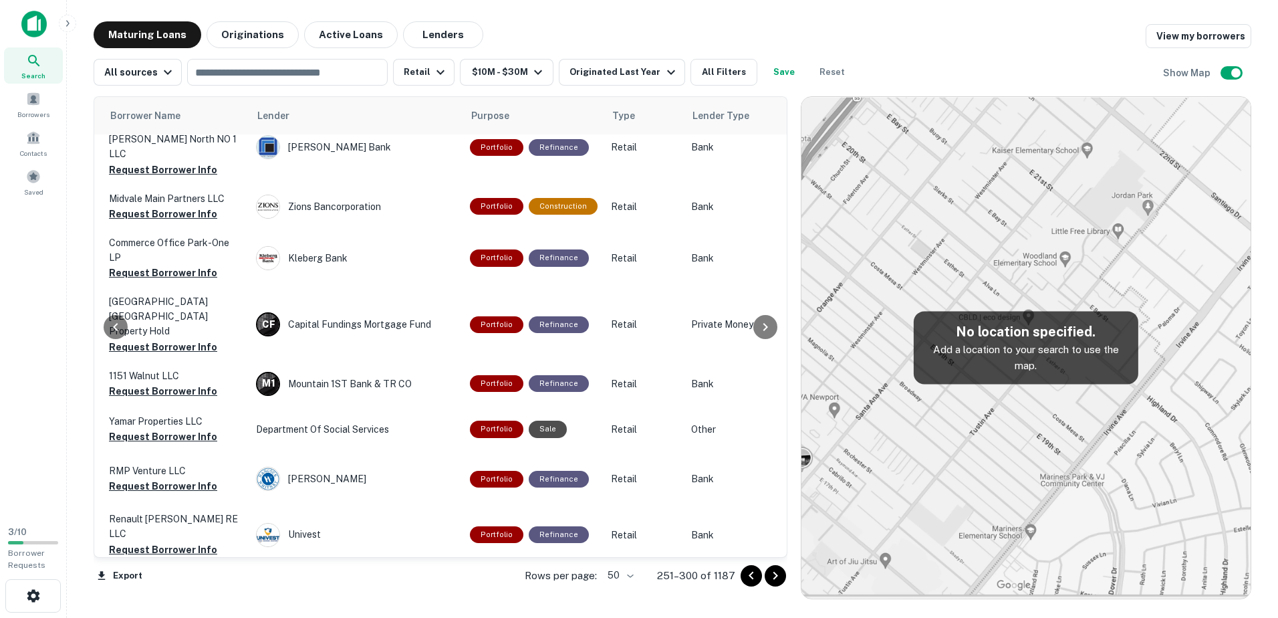
click at [45, 431] on div "Search Borrowers Contacts Saved" at bounding box center [33, 257] width 66 height 515
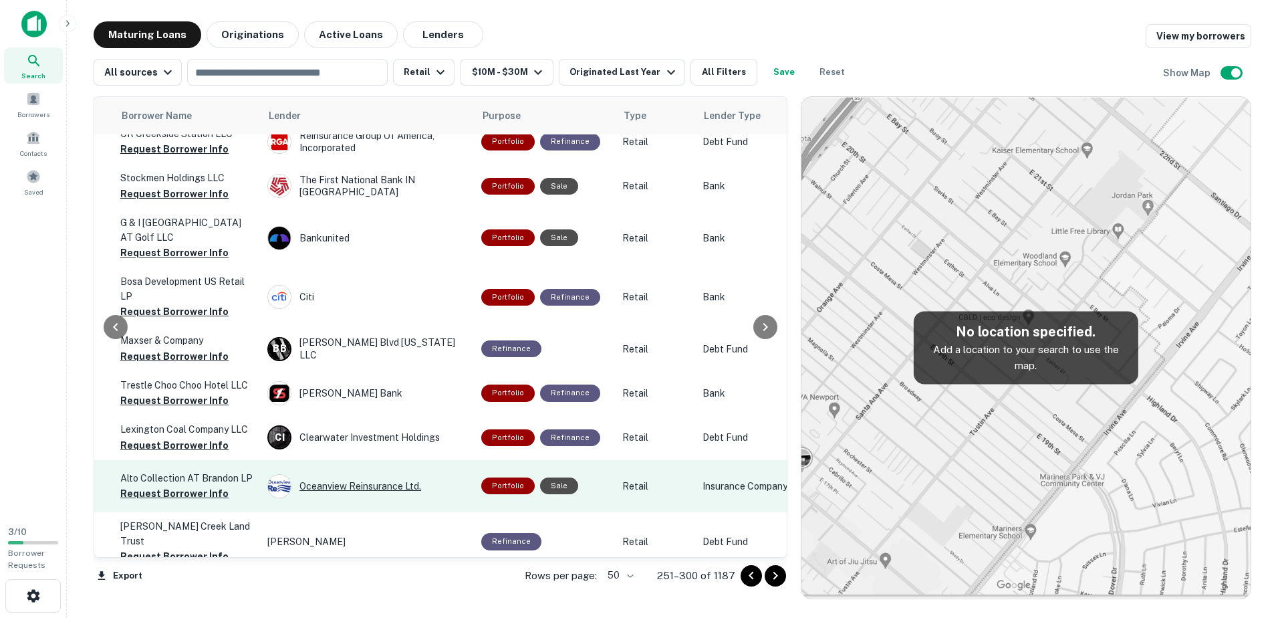
scroll to position [2058, 467]
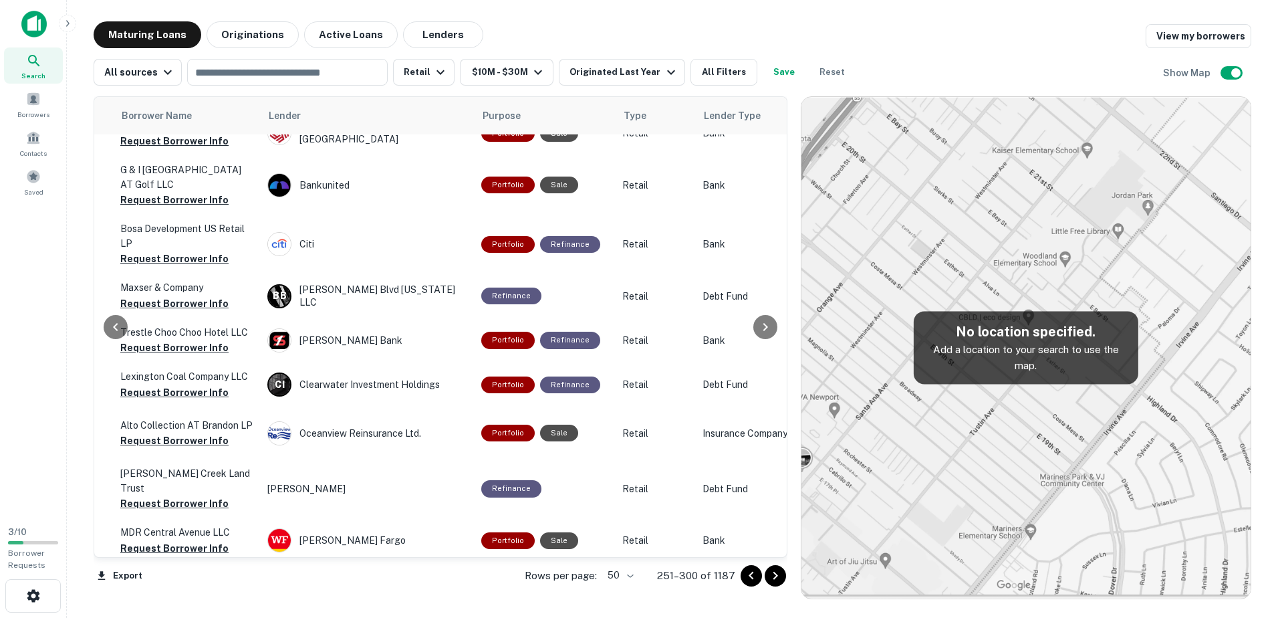
click at [624, 574] on icon "Go to next page" at bounding box center [775, 575] width 16 height 16
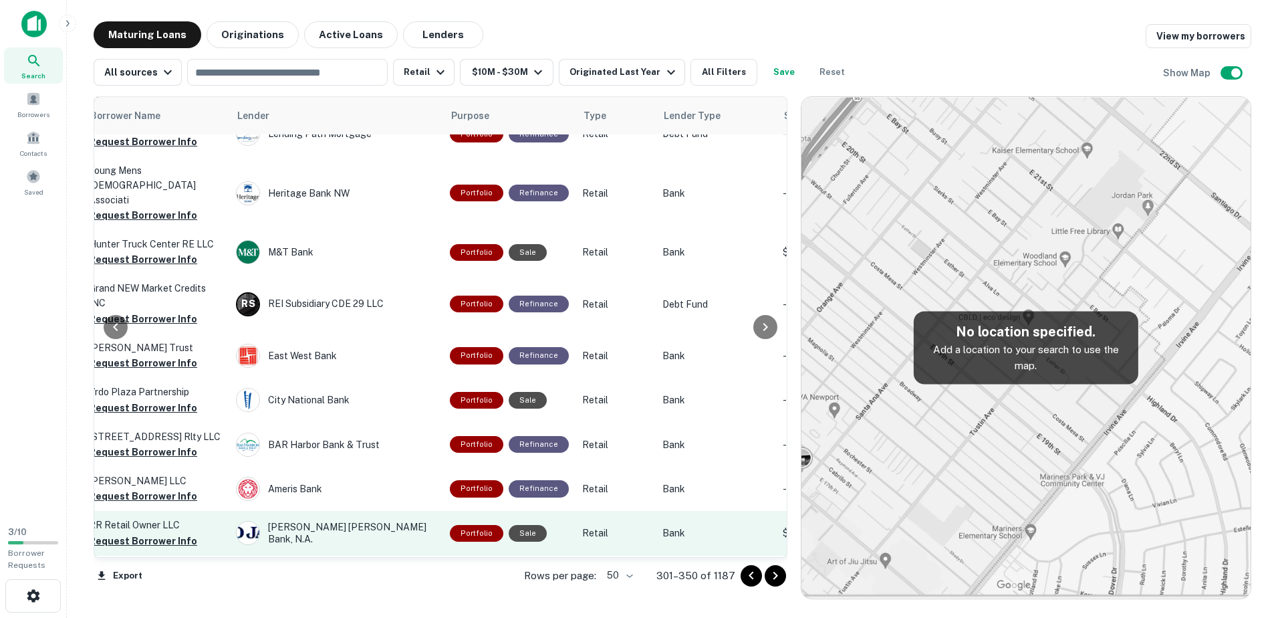
scroll to position [1901, 515]
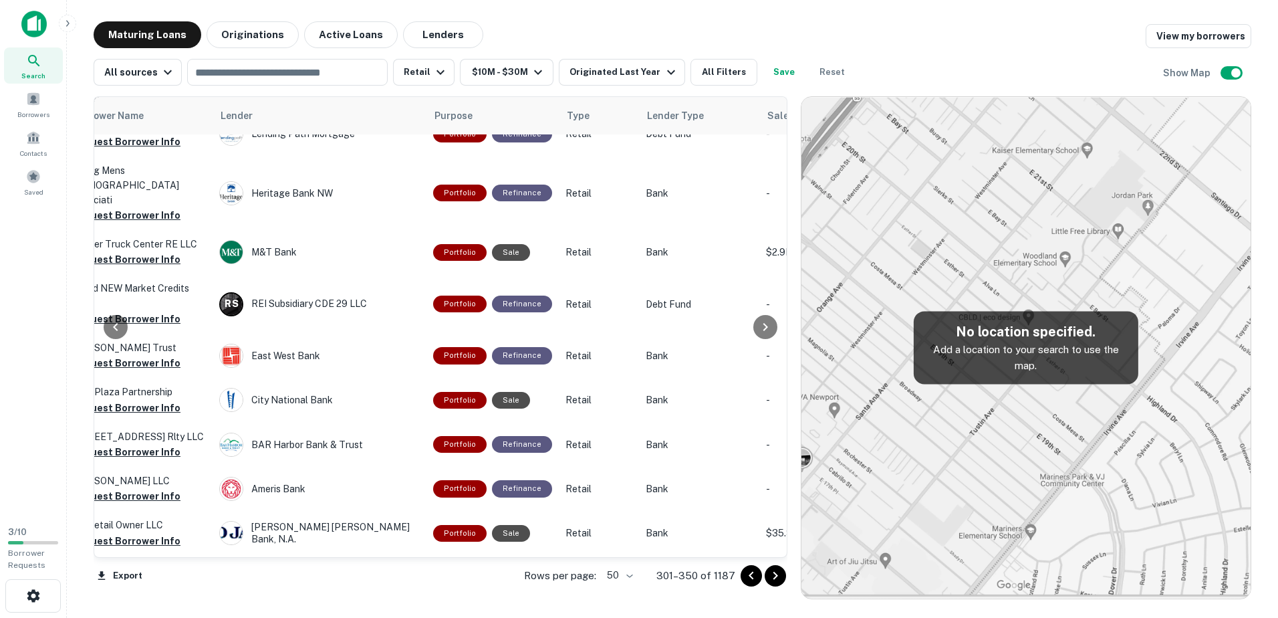
click at [624, 573] on icon "Go to next page" at bounding box center [775, 575] width 16 height 16
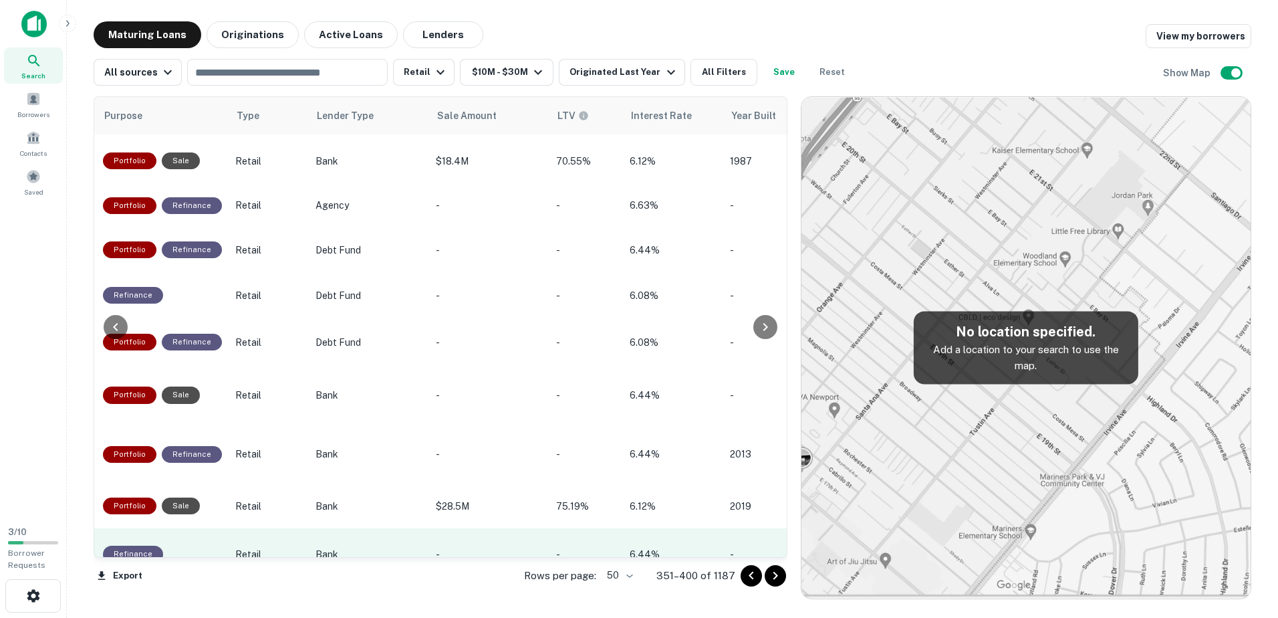
scroll to position [1755, 868]
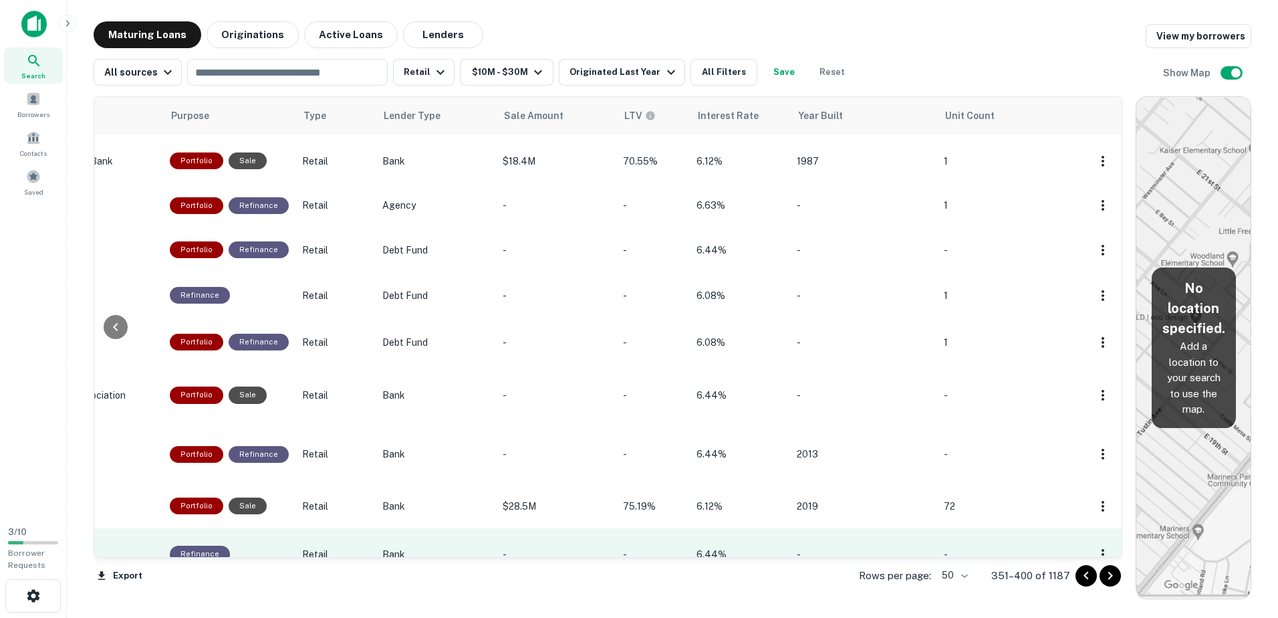
drag, startPoint x: 799, startPoint y: 364, endPoint x: 954, endPoint y: 504, distance: 209.2
click at [624, 400] on div "Location Maturity Date sorted ascending Mortgage Amount Borrower Name Lender Pu…" at bounding box center [673, 342] width 1158 height 513
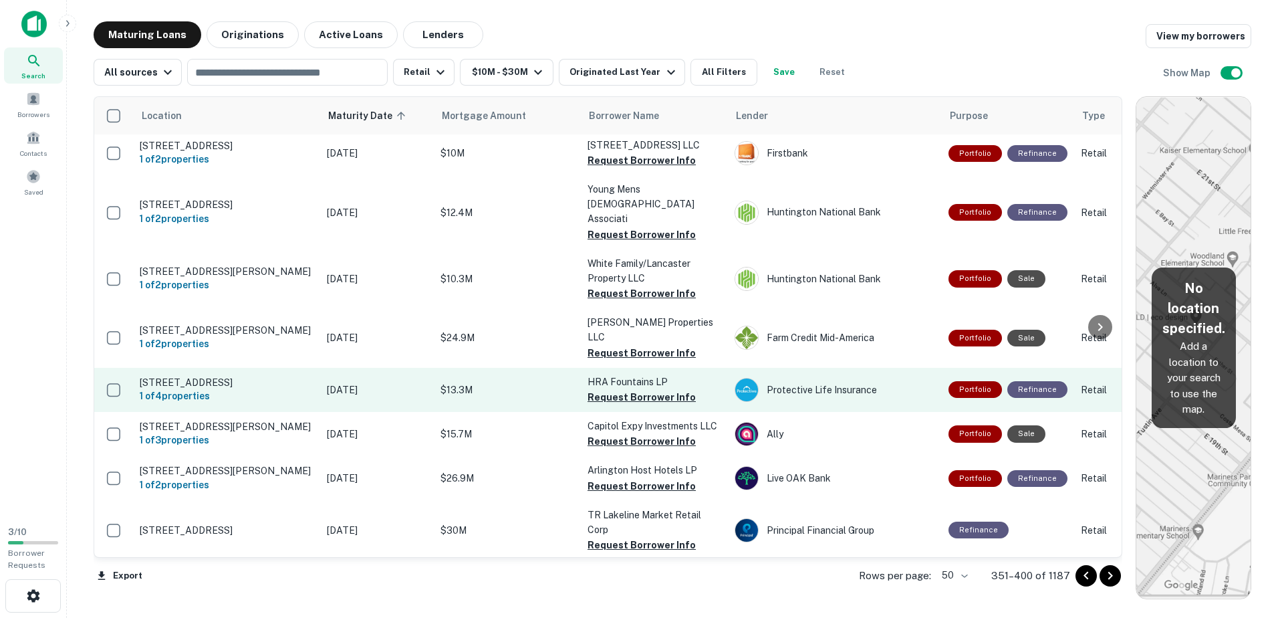
scroll to position [0, 0]
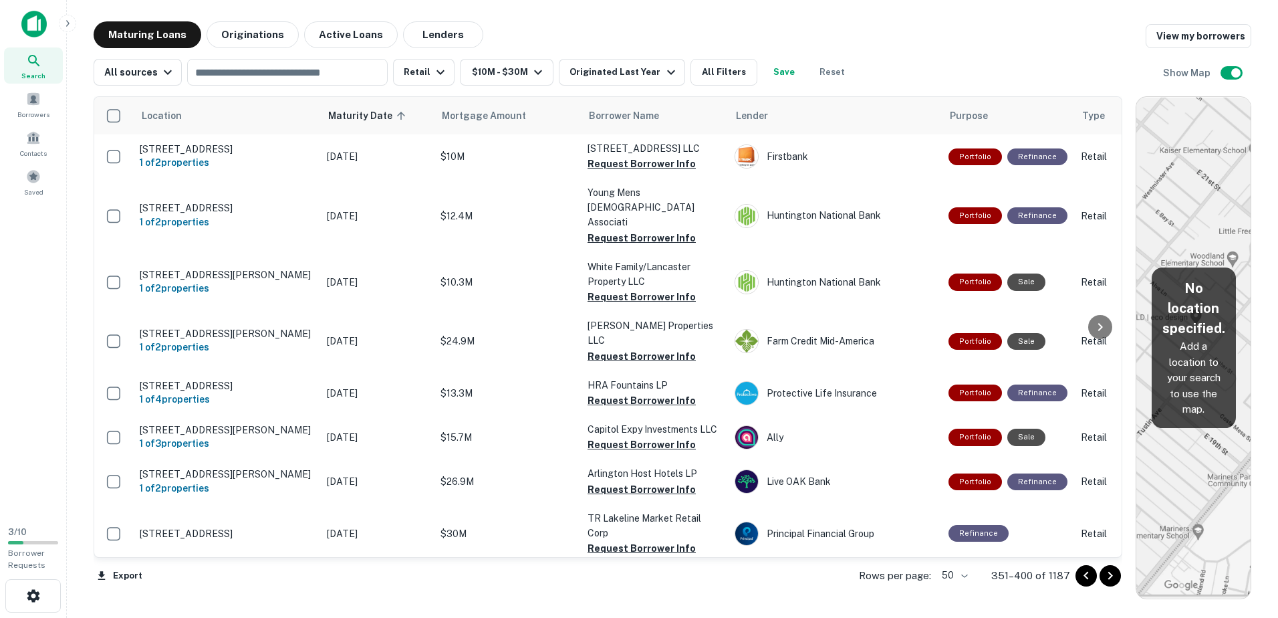
click at [624, 577] on icon "Go to next page" at bounding box center [1110, 575] width 16 height 16
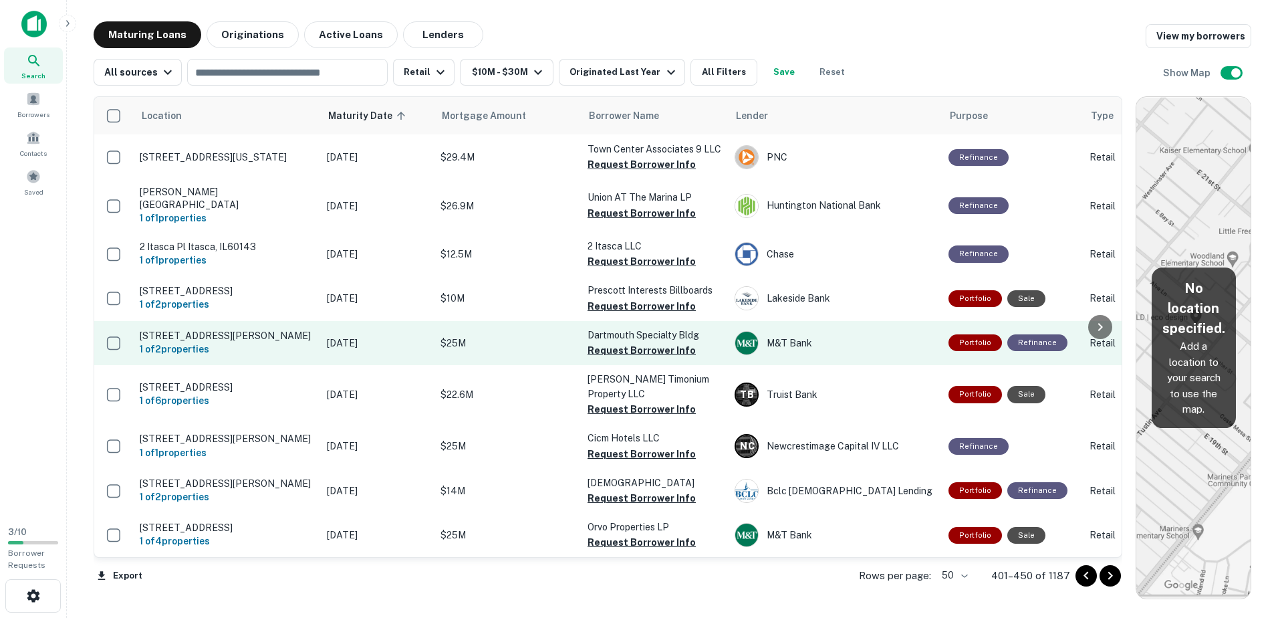
scroll to position [2119, 0]
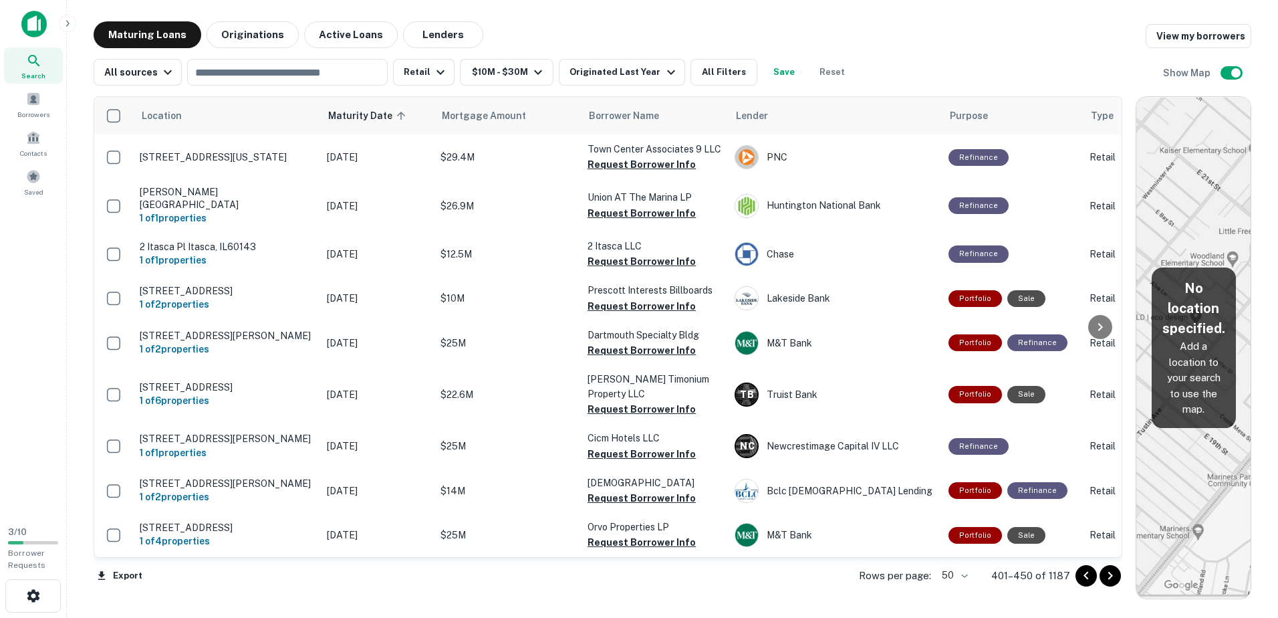
click at [624, 580] on icon "Go to next page" at bounding box center [1110, 575] width 16 height 16
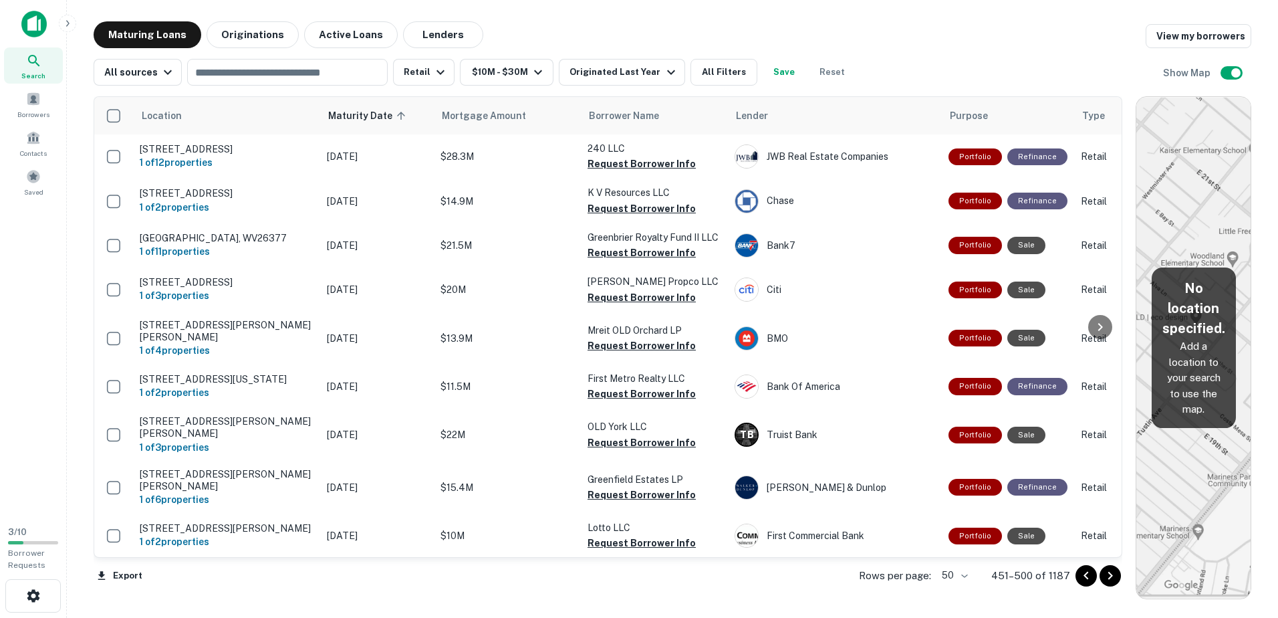
click at [624, 571] on icon "Go to next page" at bounding box center [1110, 575] width 16 height 16
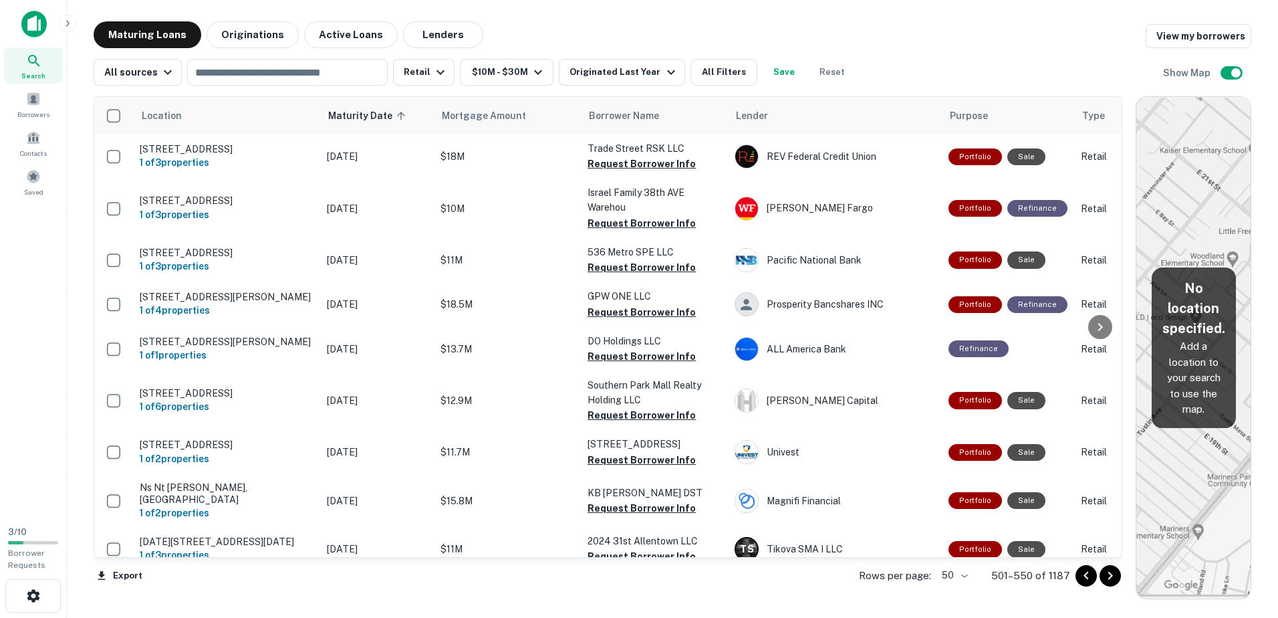
click at [624, 575] on icon "Go to next page" at bounding box center [1110, 575] width 16 height 16
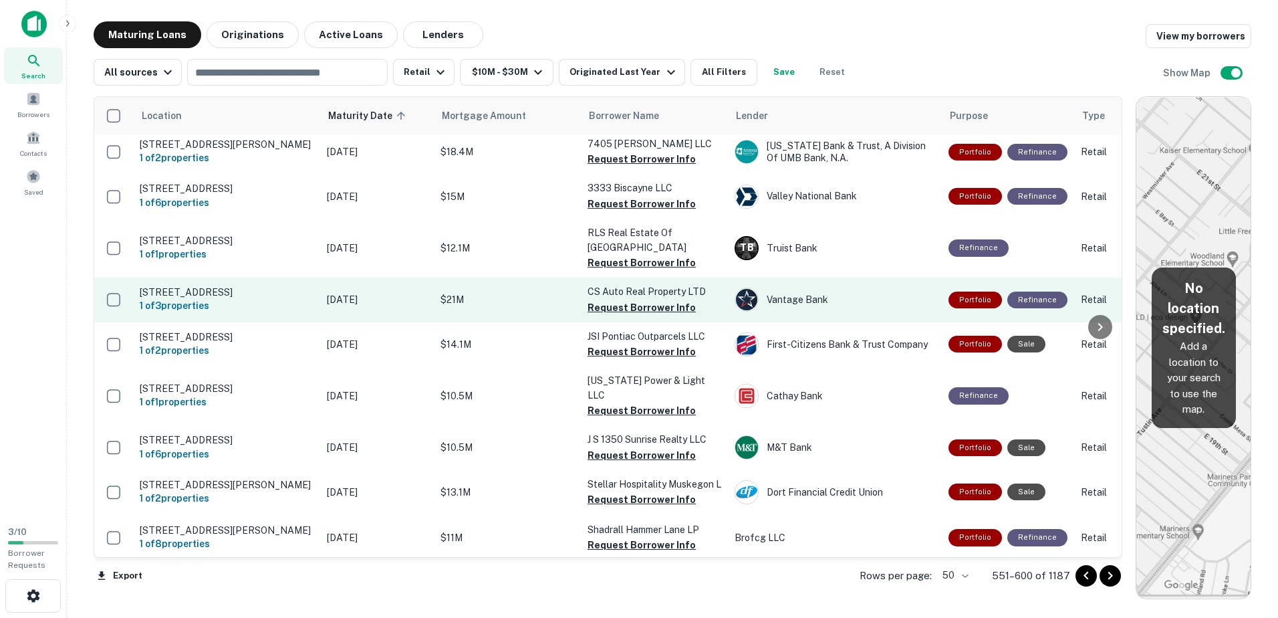
scroll to position [2144, 0]
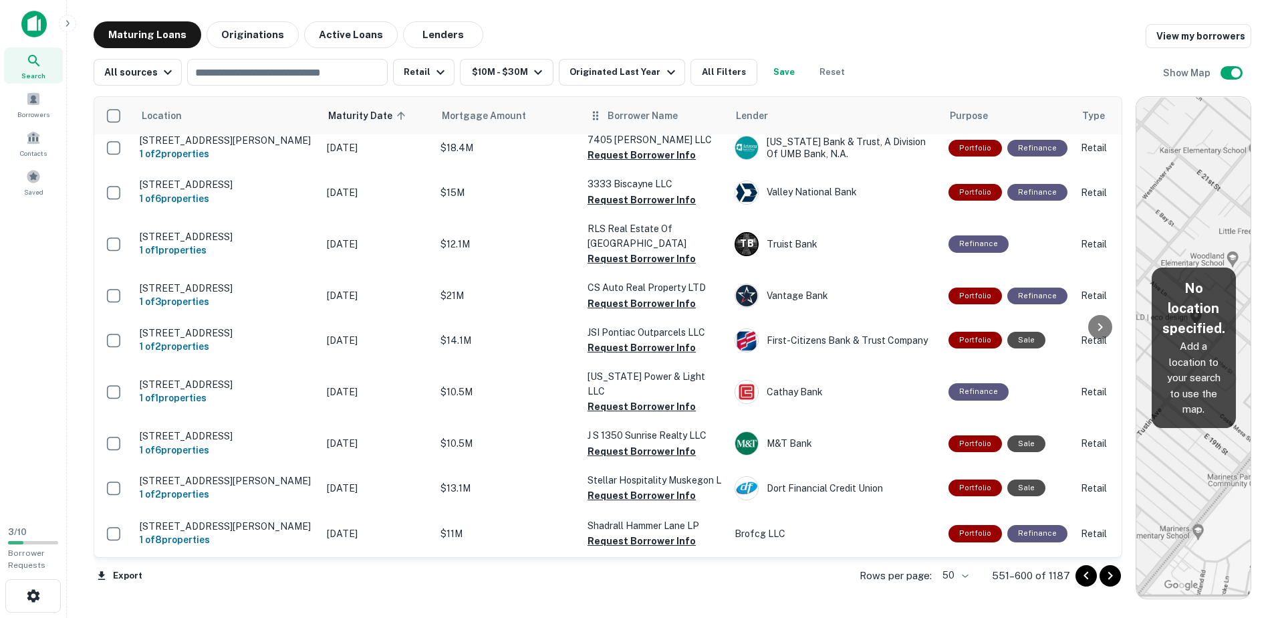
drag, startPoint x: 1110, startPoint y: 575, endPoint x: 587, endPoint y: 116, distance: 695.3
click at [624, 575] on icon "Go to next page" at bounding box center [1110, 575] width 16 height 16
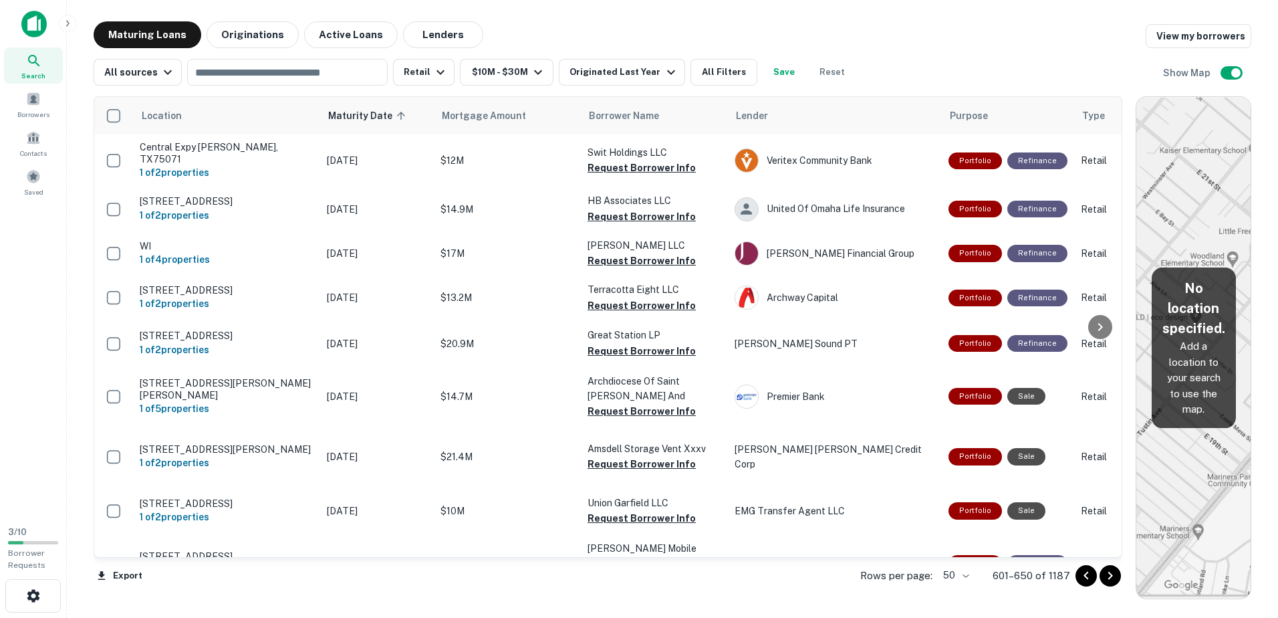
click at [624, 575] on icon "Go to next page" at bounding box center [1110, 575] width 5 height 8
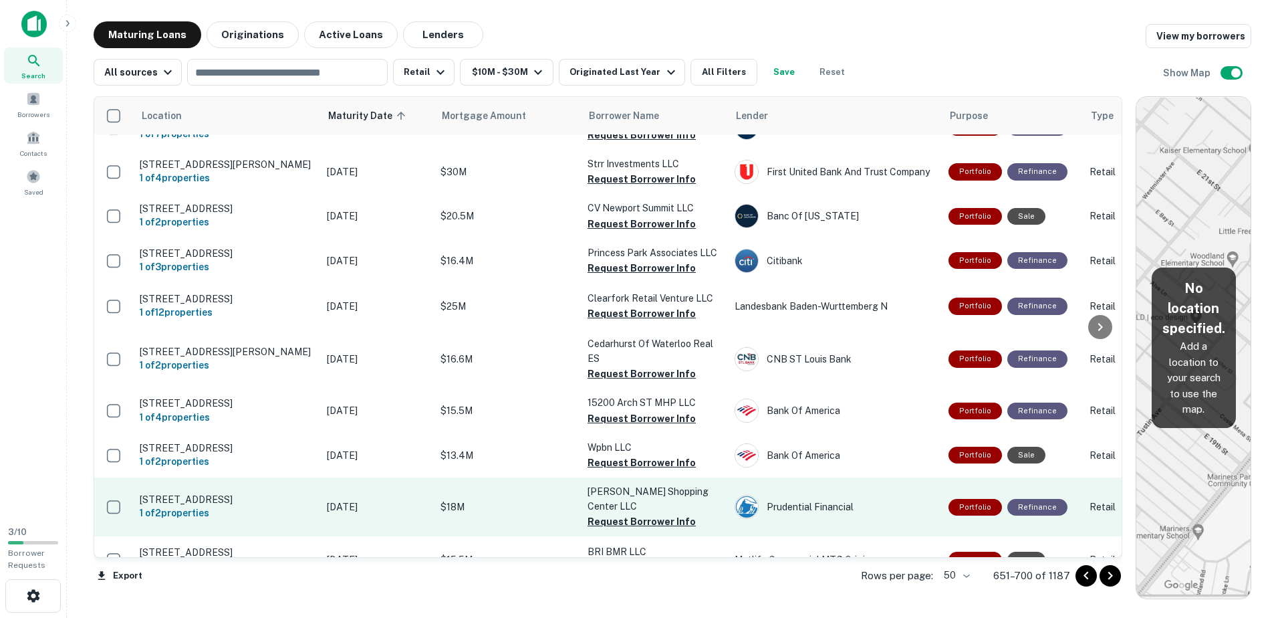
scroll to position [2076, 0]
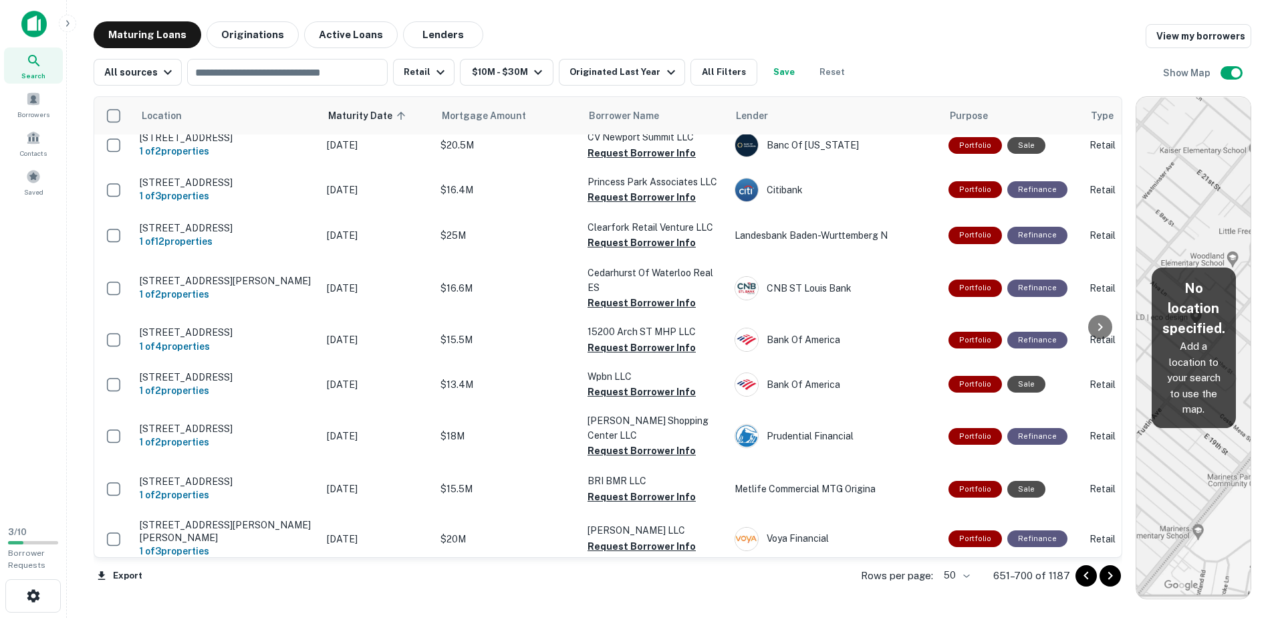
click at [624, 577] on icon "Go to next page" at bounding box center [1110, 575] width 16 height 16
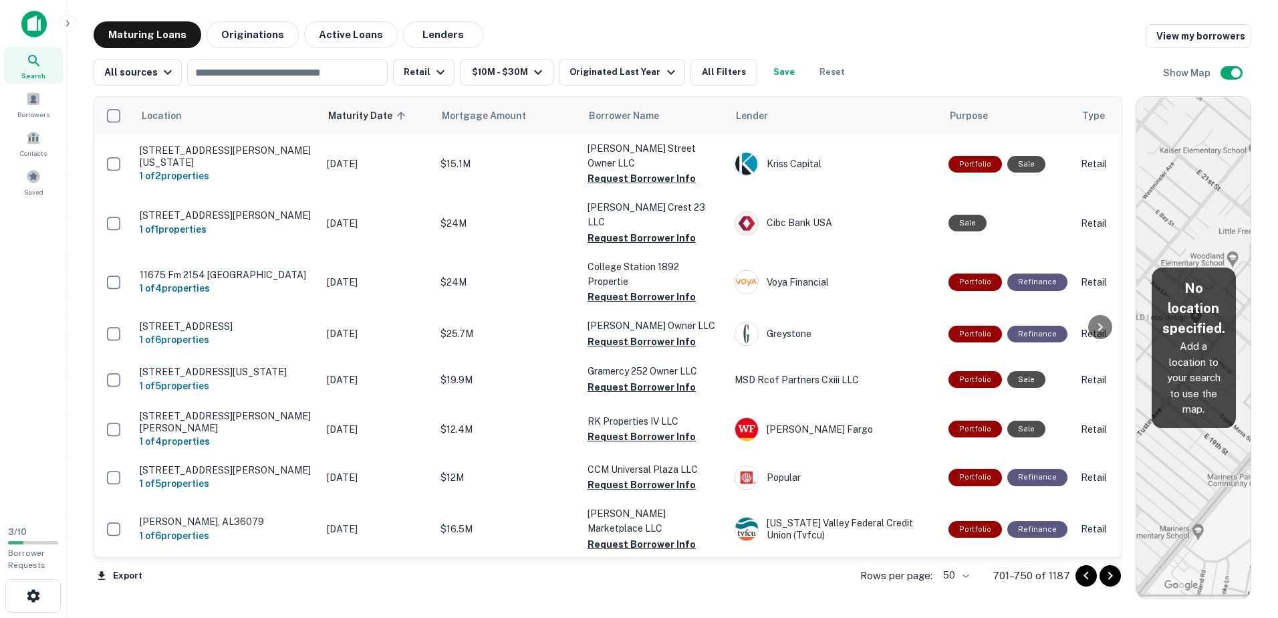
click at [624, 571] on icon "Go to next page" at bounding box center [1110, 575] width 16 height 16
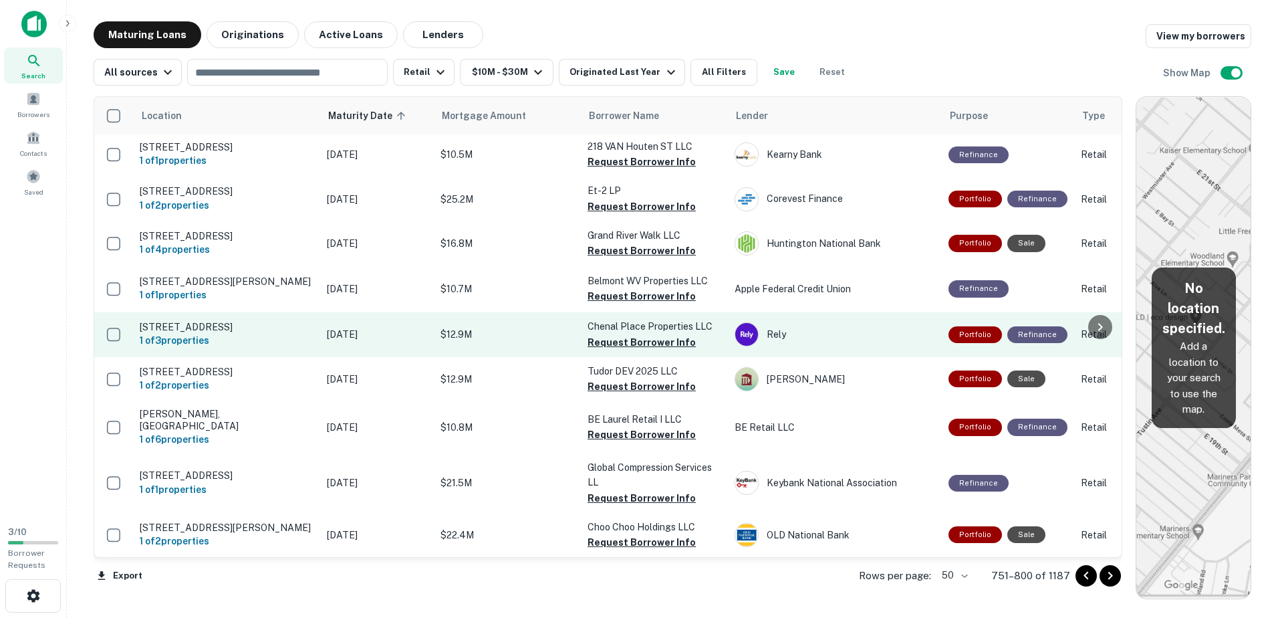
scroll to position [2015, 0]
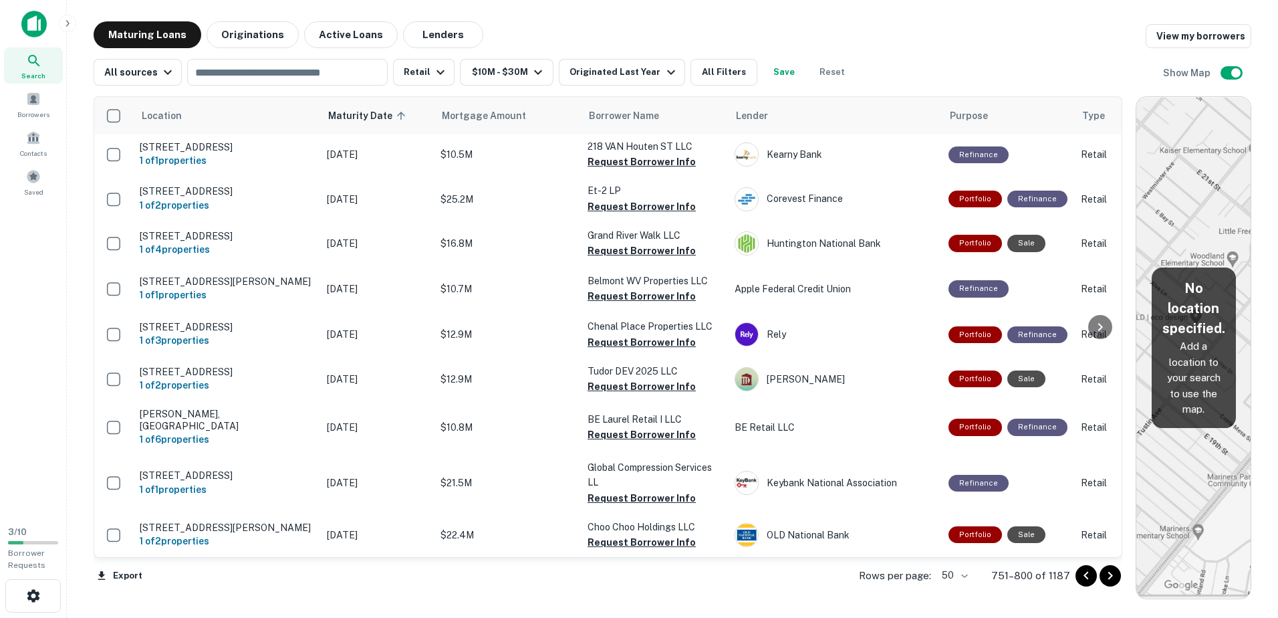
click at [624, 572] on icon "Go to next page" at bounding box center [1110, 575] width 5 height 8
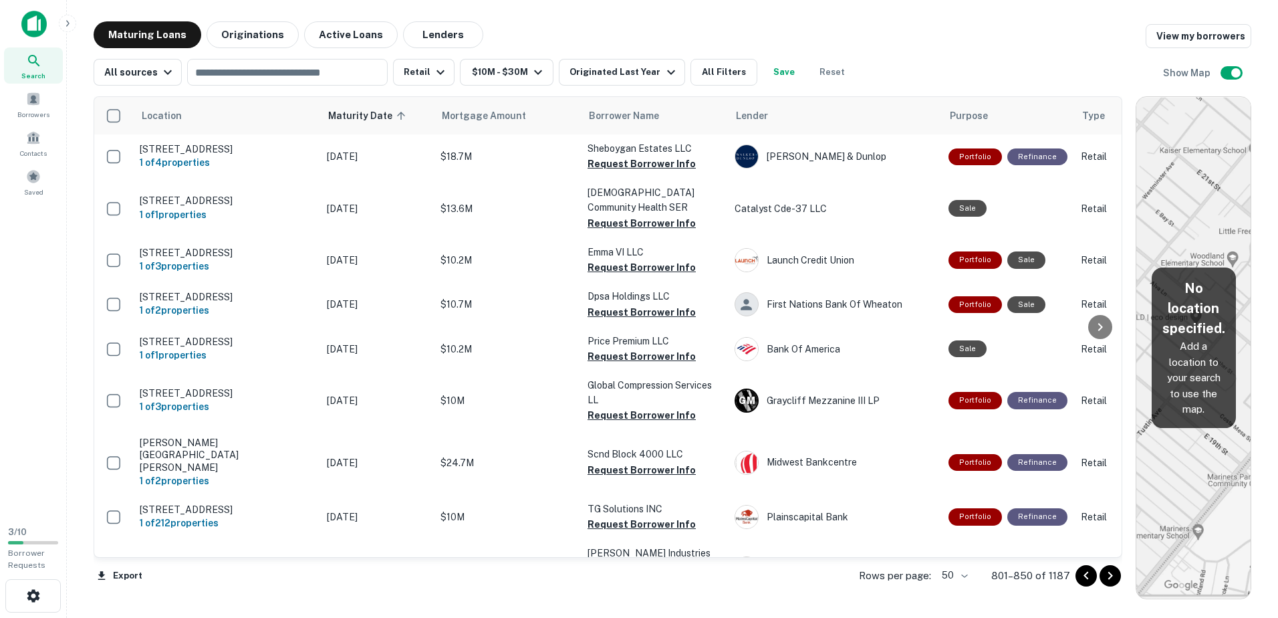
click at [624, 580] on icon "Go to next page" at bounding box center [1110, 575] width 16 height 16
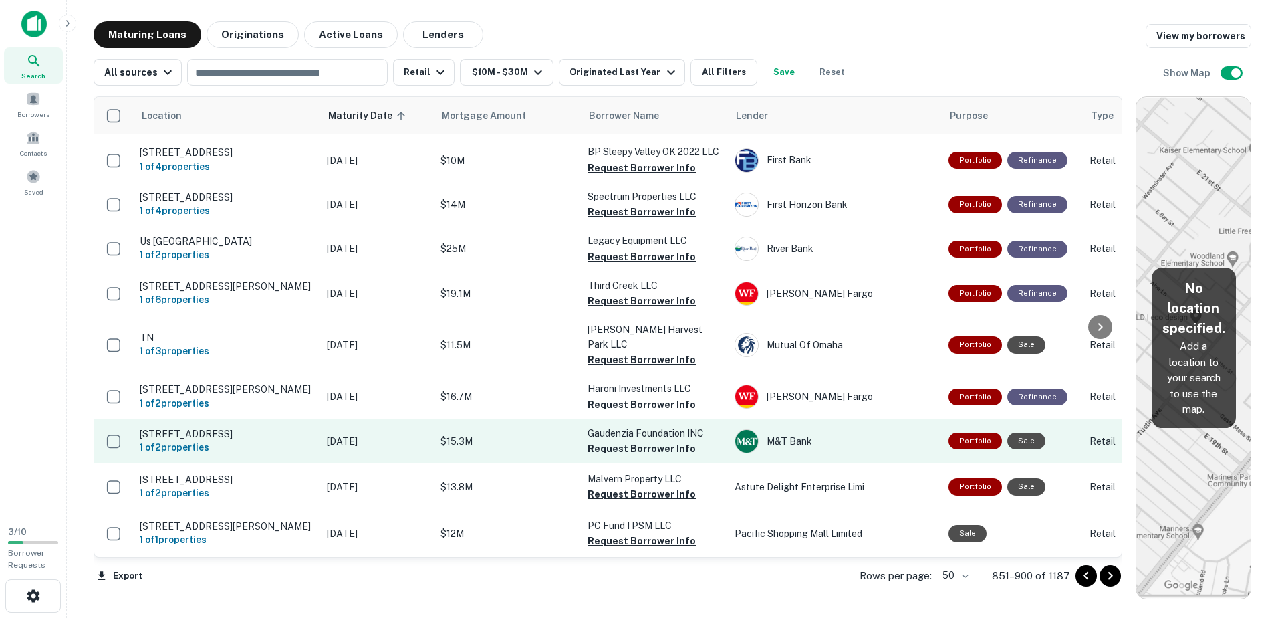
scroll to position [2025, 0]
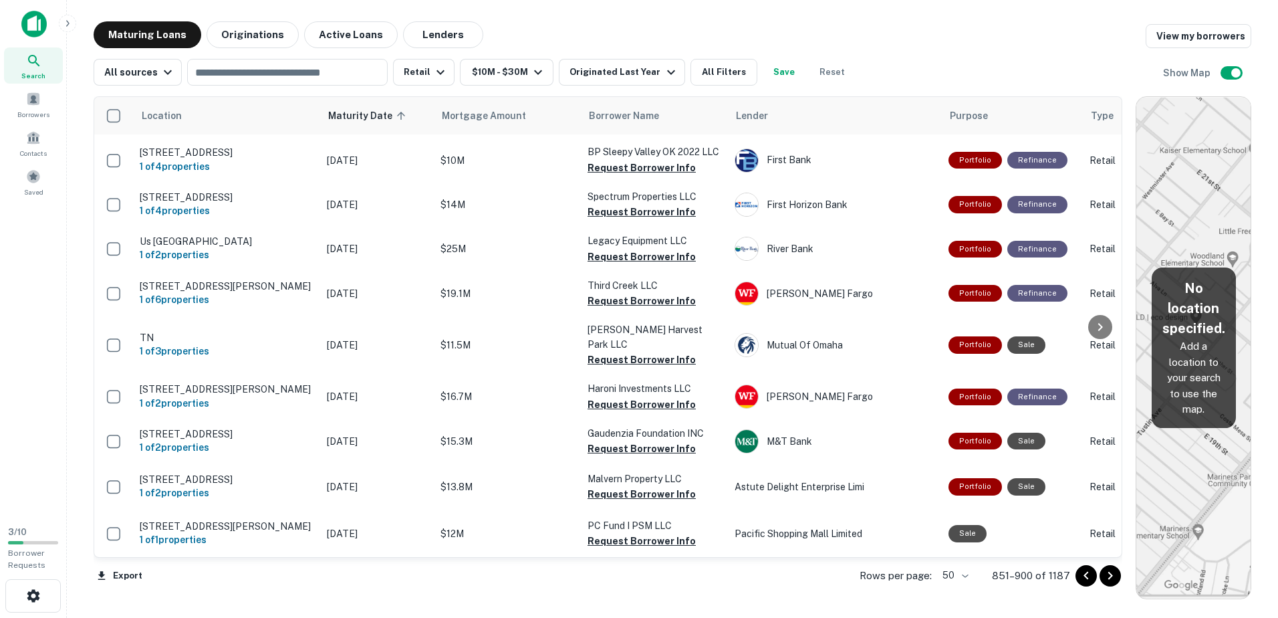
click at [624, 578] on icon "Go to next page" at bounding box center [1110, 575] width 16 height 16
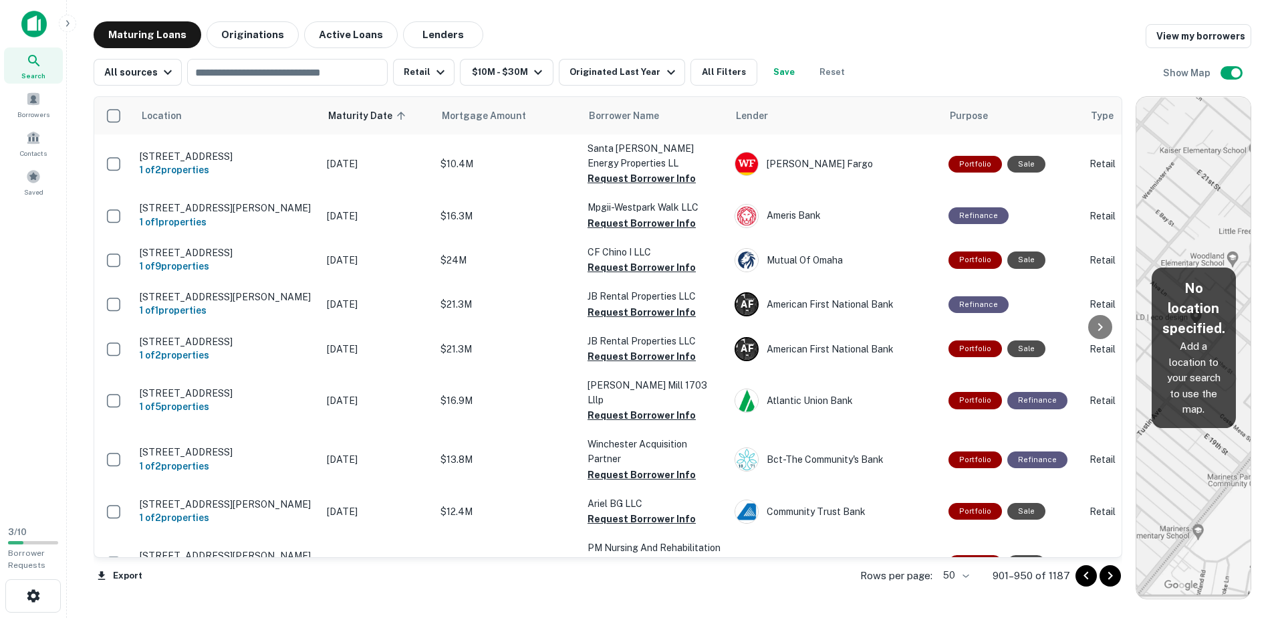
click at [624, 573] on icon "Go to next page" at bounding box center [1110, 575] width 16 height 16
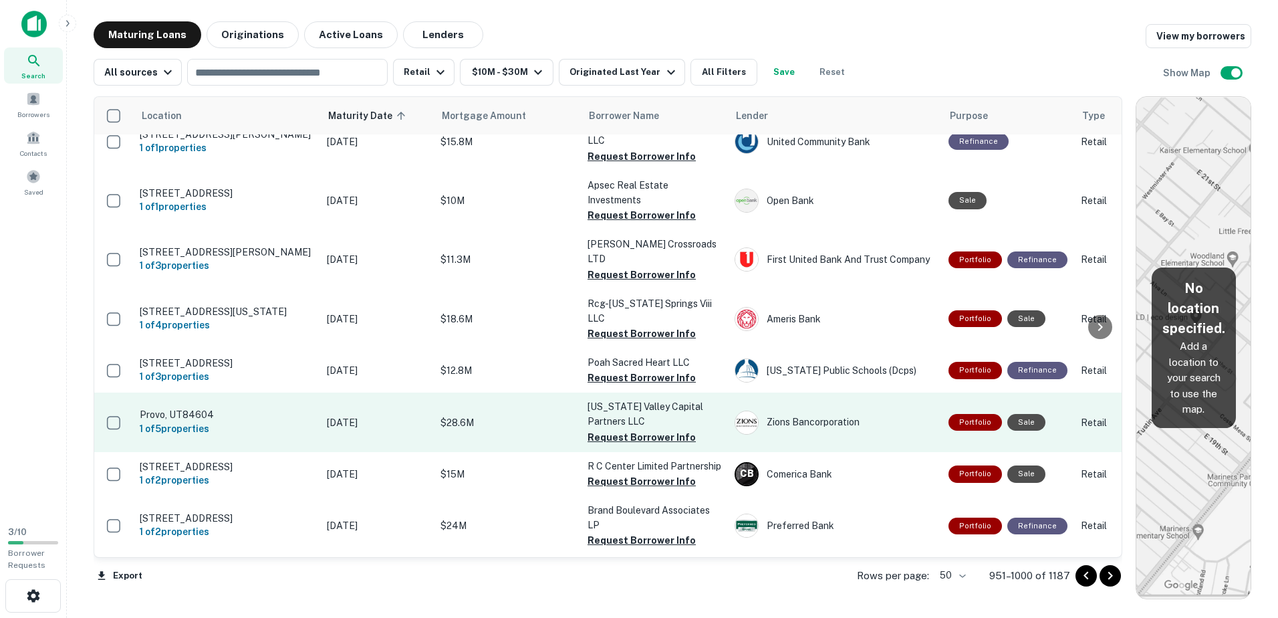
scroll to position [2089, 0]
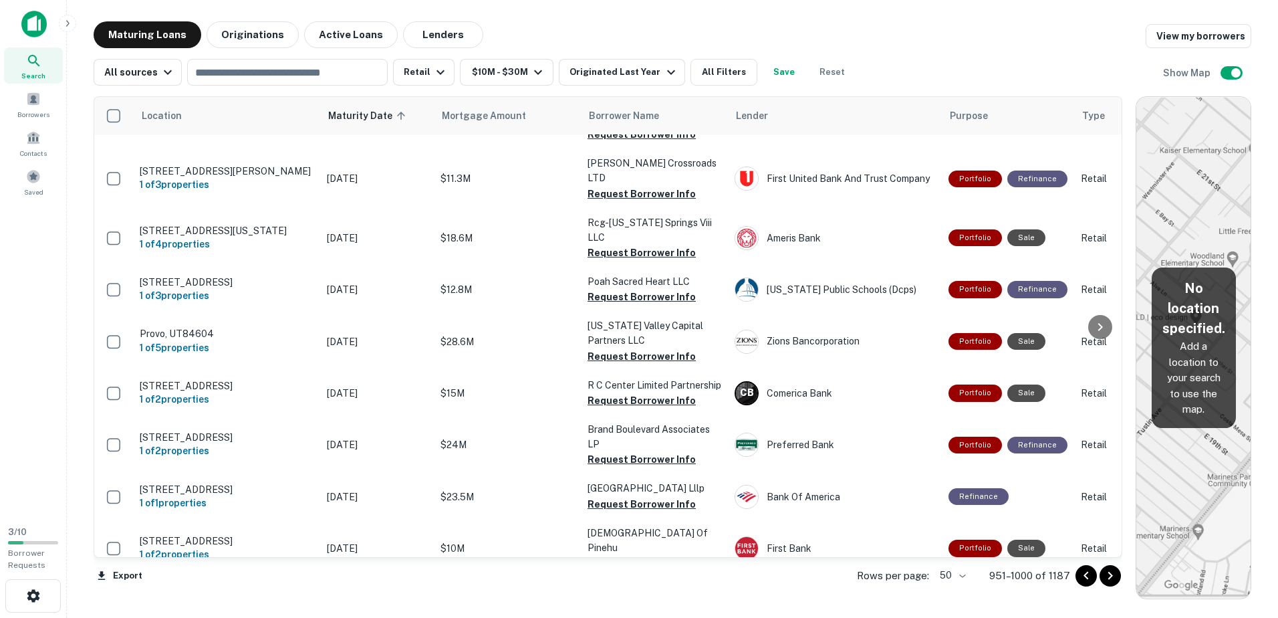
click at [624, 579] on icon "Go to next page" at bounding box center [1110, 575] width 16 height 16
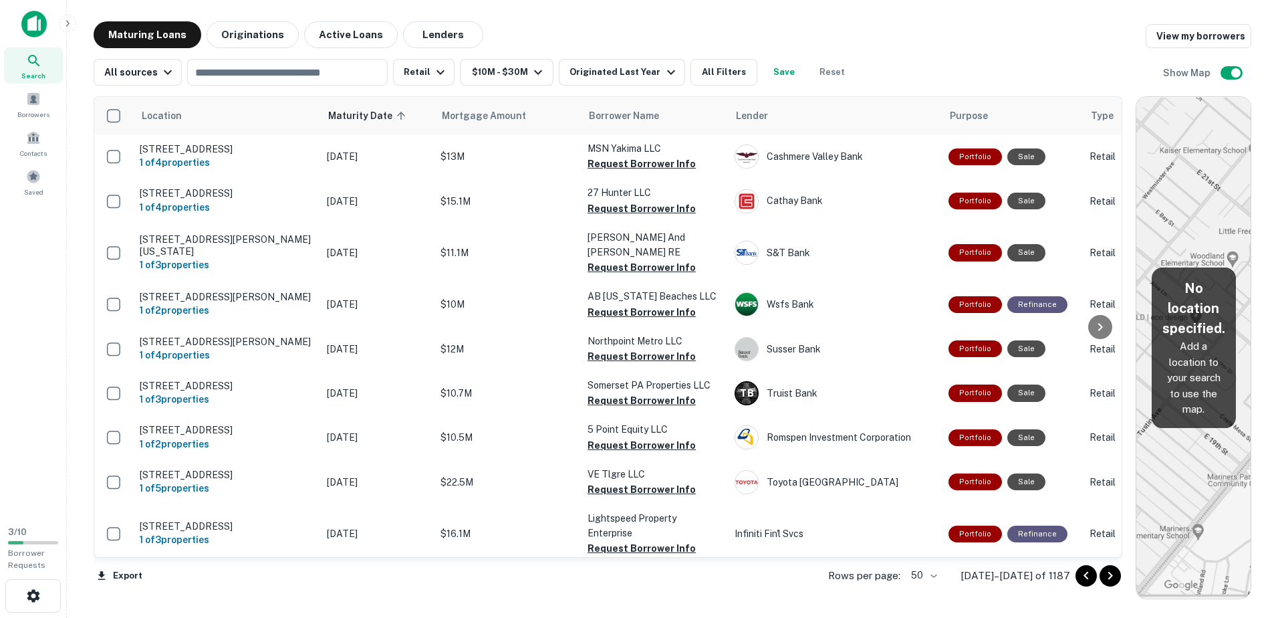
click at [624, 576] on icon "Go to next page" at bounding box center [1110, 575] width 16 height 16
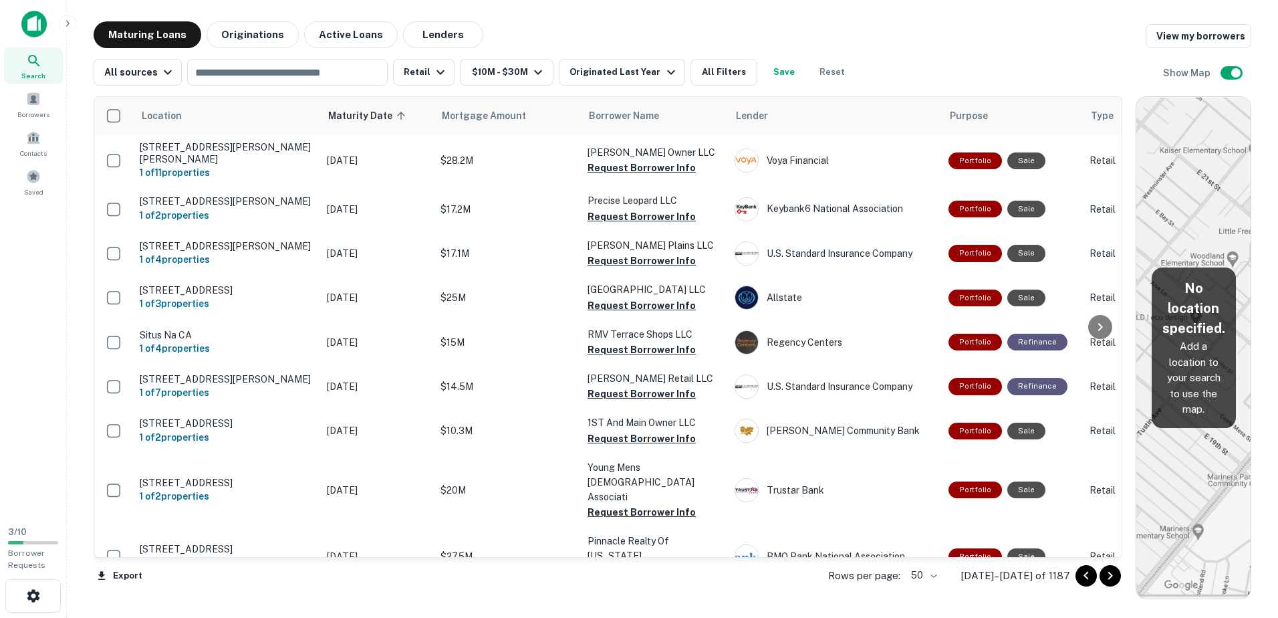
click at [624, 578] on icon "Go to next page" at bounding box center [1110, 575] width 16 height 16
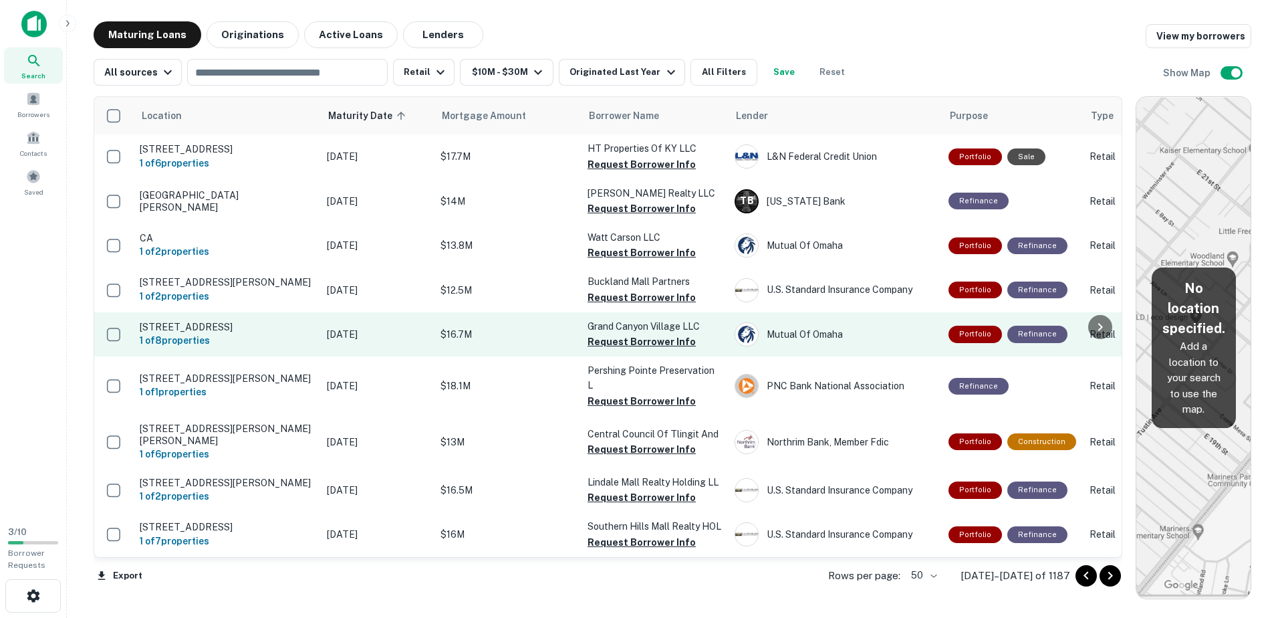
scroll to position [2003, 0]
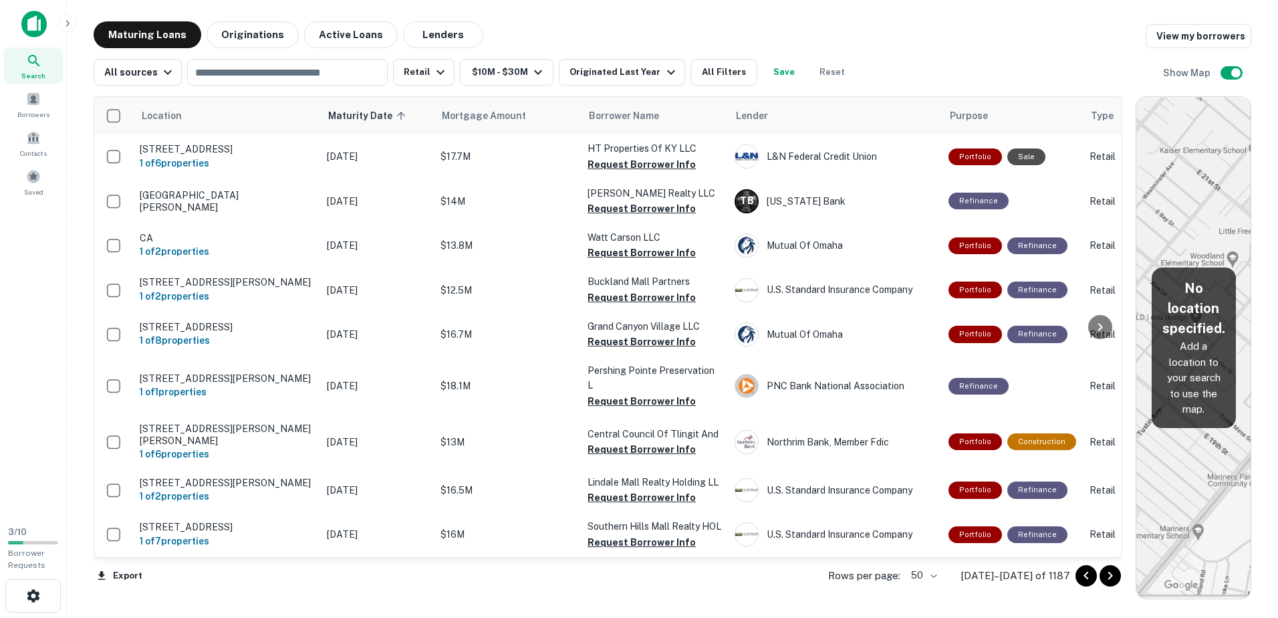
click at [624, 577] on icon "Go to next page" at bounding box center [1110, 575] width 16 height 16
